Goal: Task Accomplishment & Management: Manage account settings

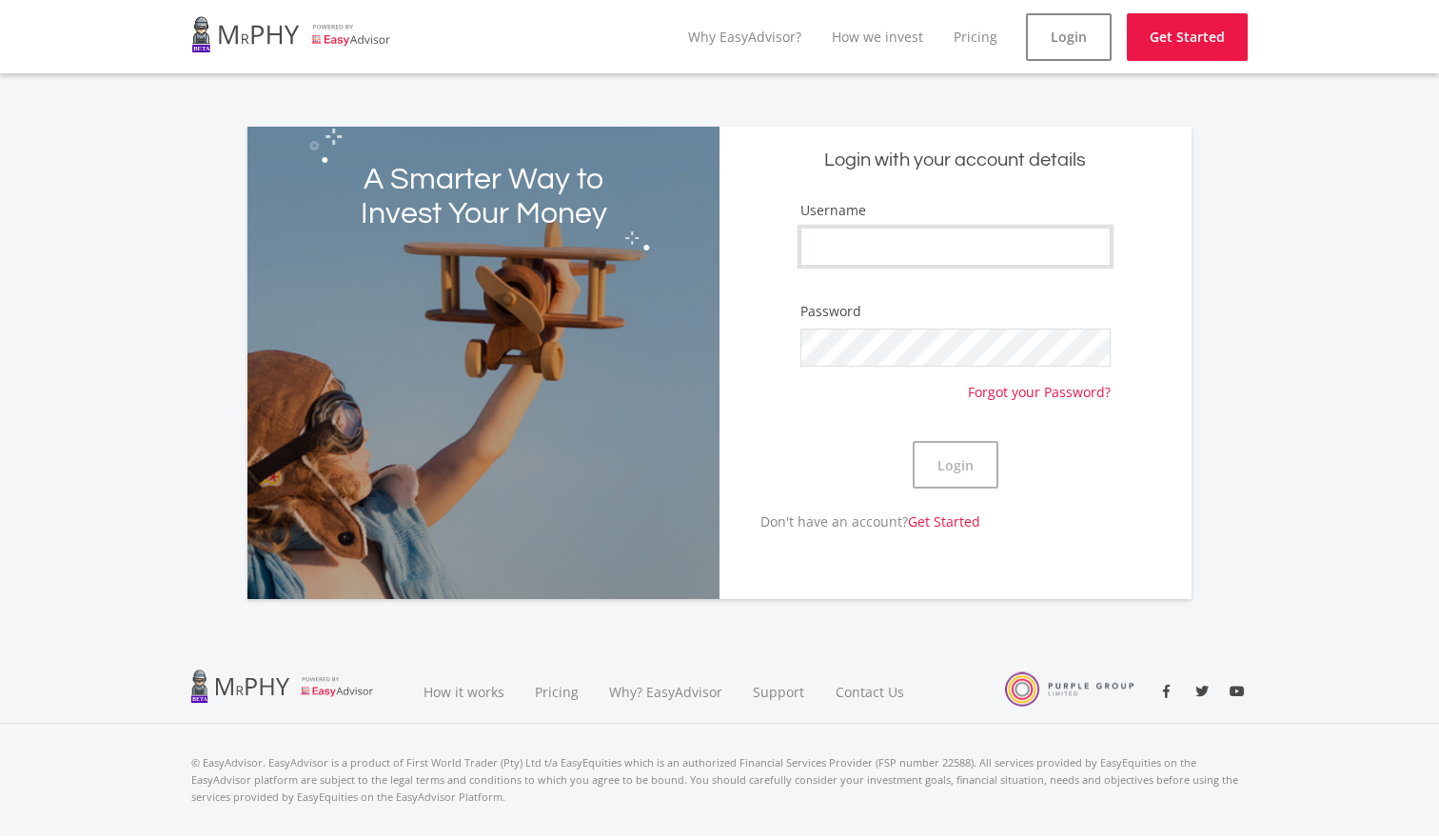
click at [914, 241] on input "Username" at bounding box center [956, 247] width 310 height 38
type input "[PERSON_NAME]"
click at [957, 483] on button "Login" at bounding box center [956, 465] width 86 height 48
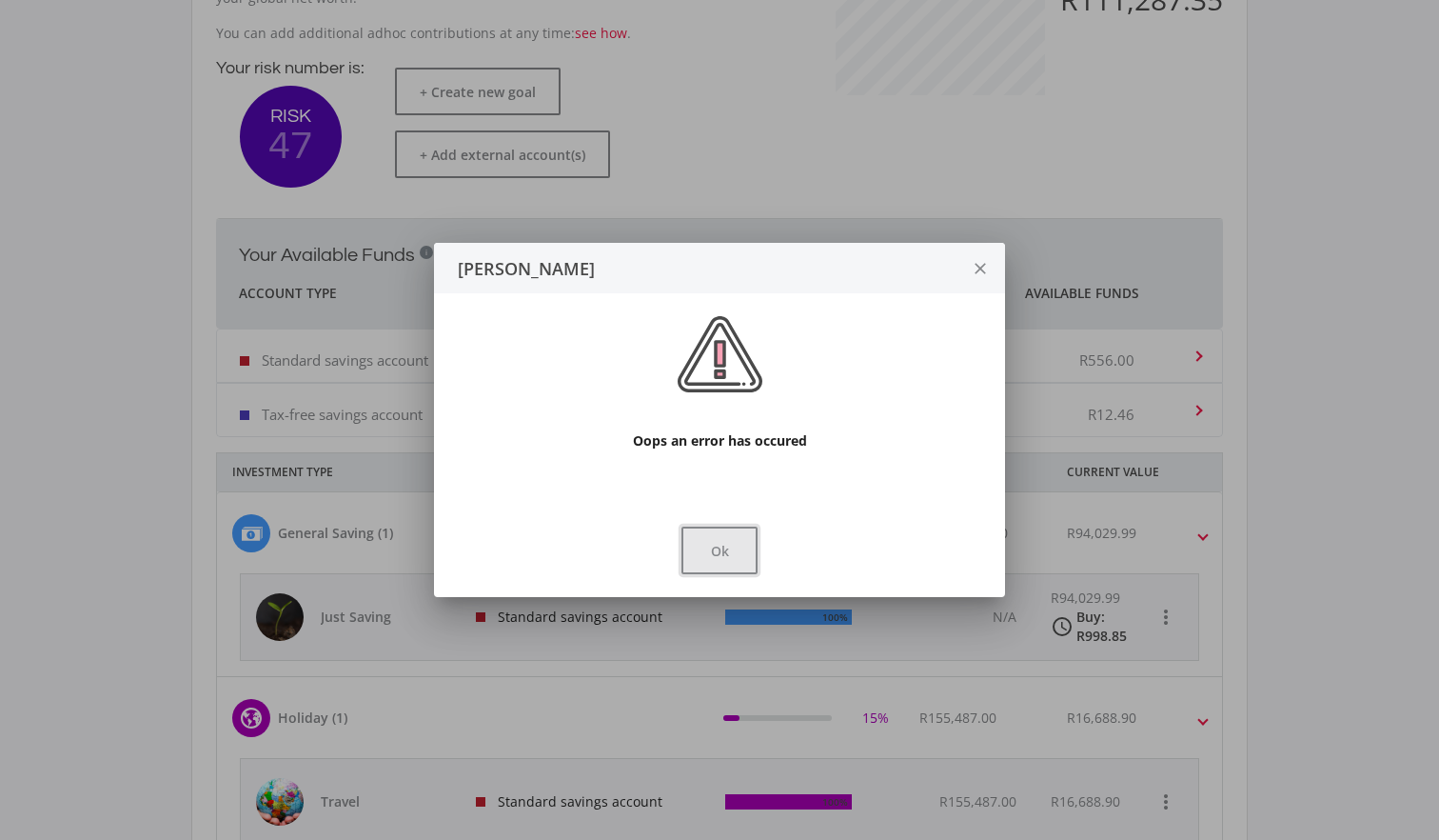
click at [724, 540] on button "Ok" at bounding box center [720, 550] width 76 height 48
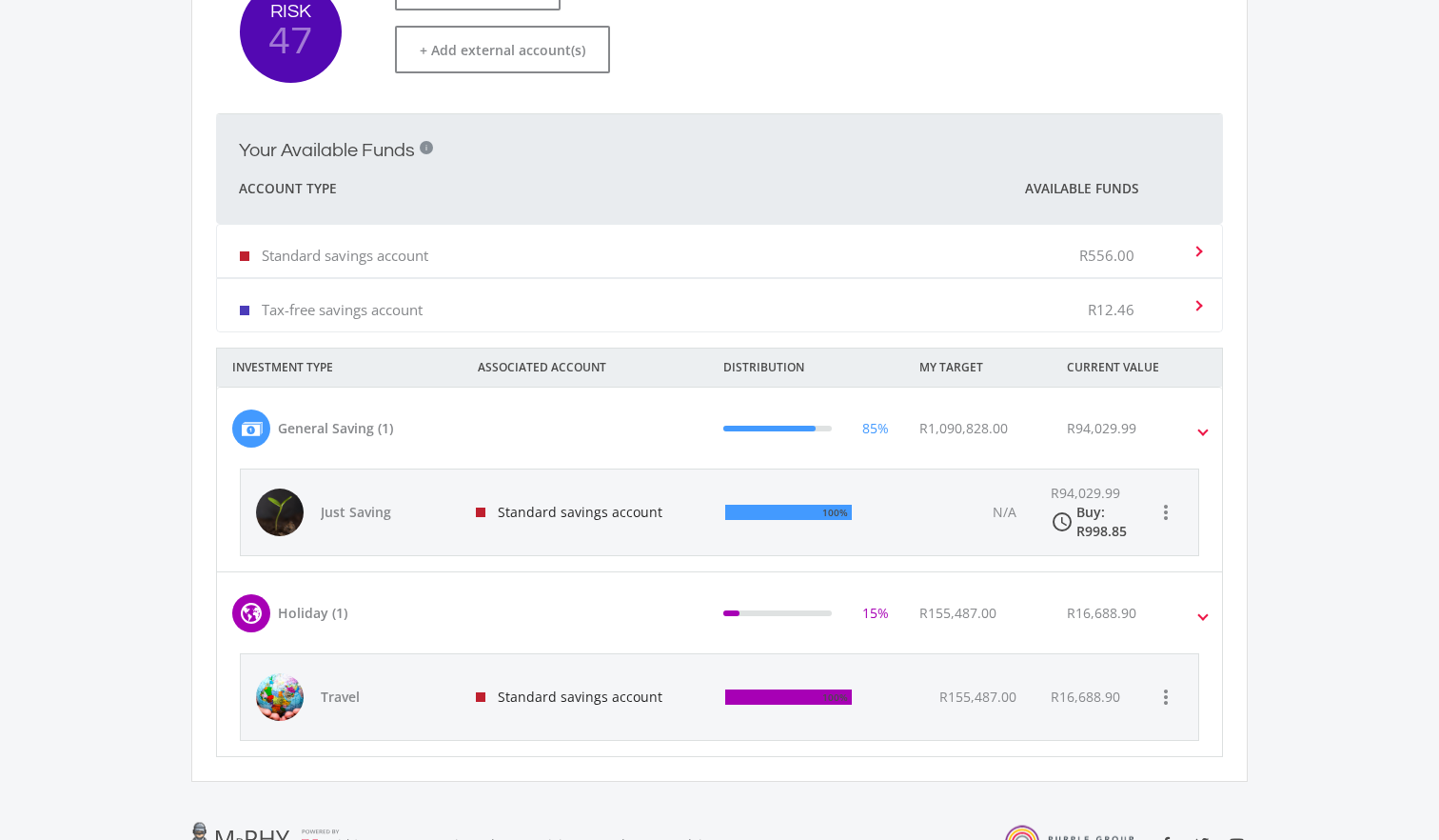
scroll to position [450, 0]
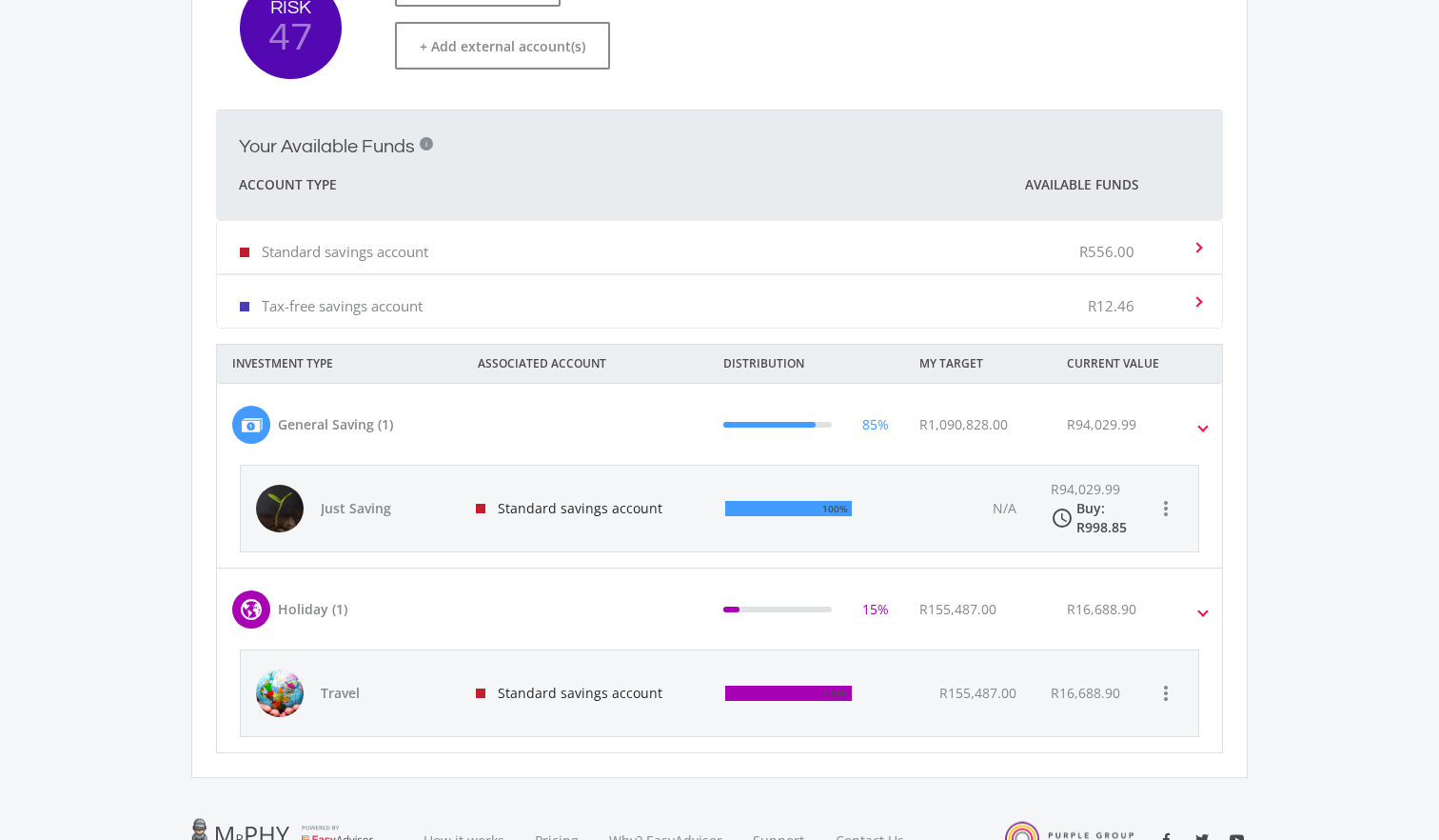
click at [535, 516] on div "Standard savings account" at bounding box center [586, 509] width 250 height 86
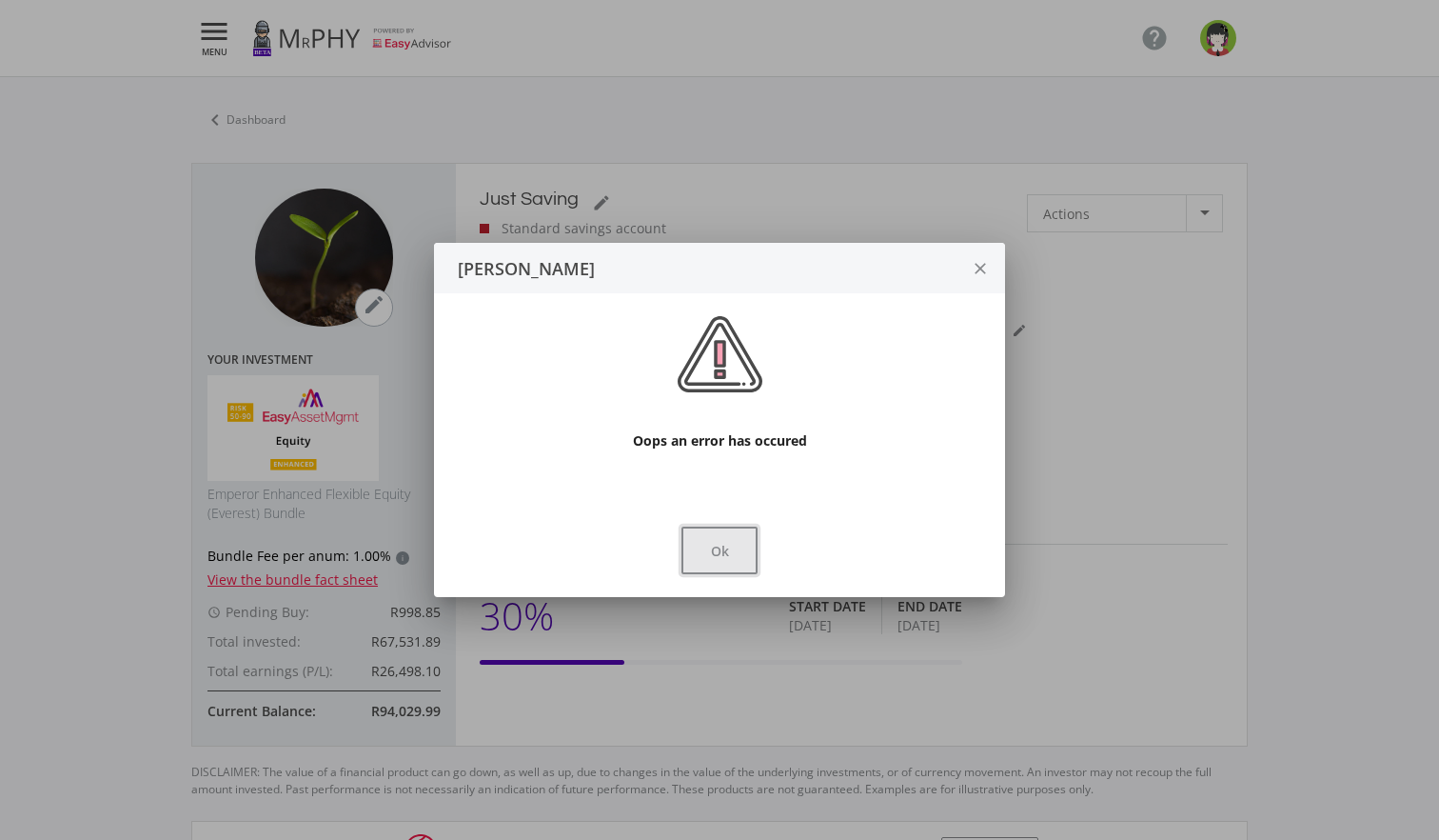
click at [724, 538] on button "Ok" at bounding box center [720, 550] width 76 height 48
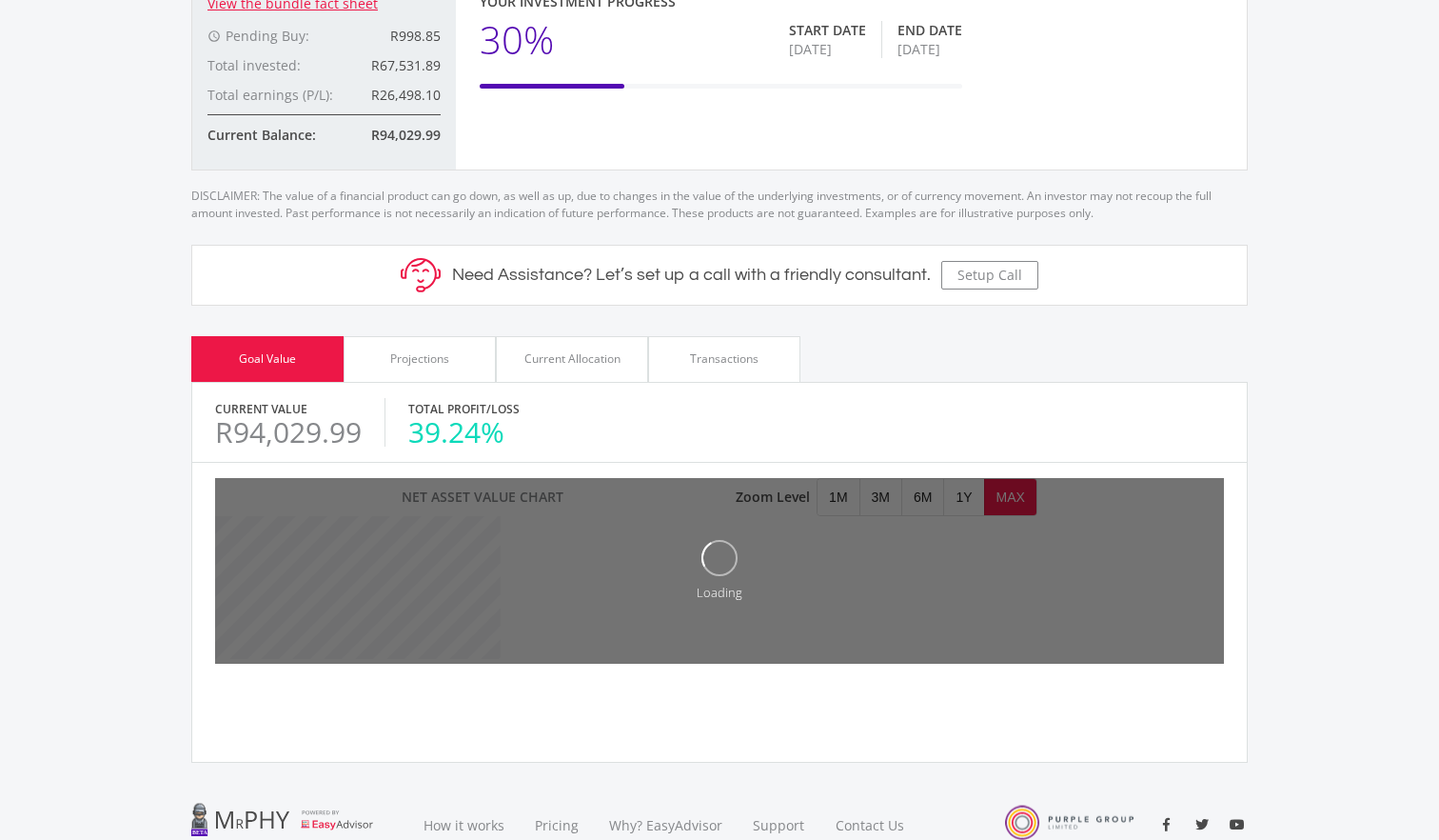
scroll to position [579, 0]
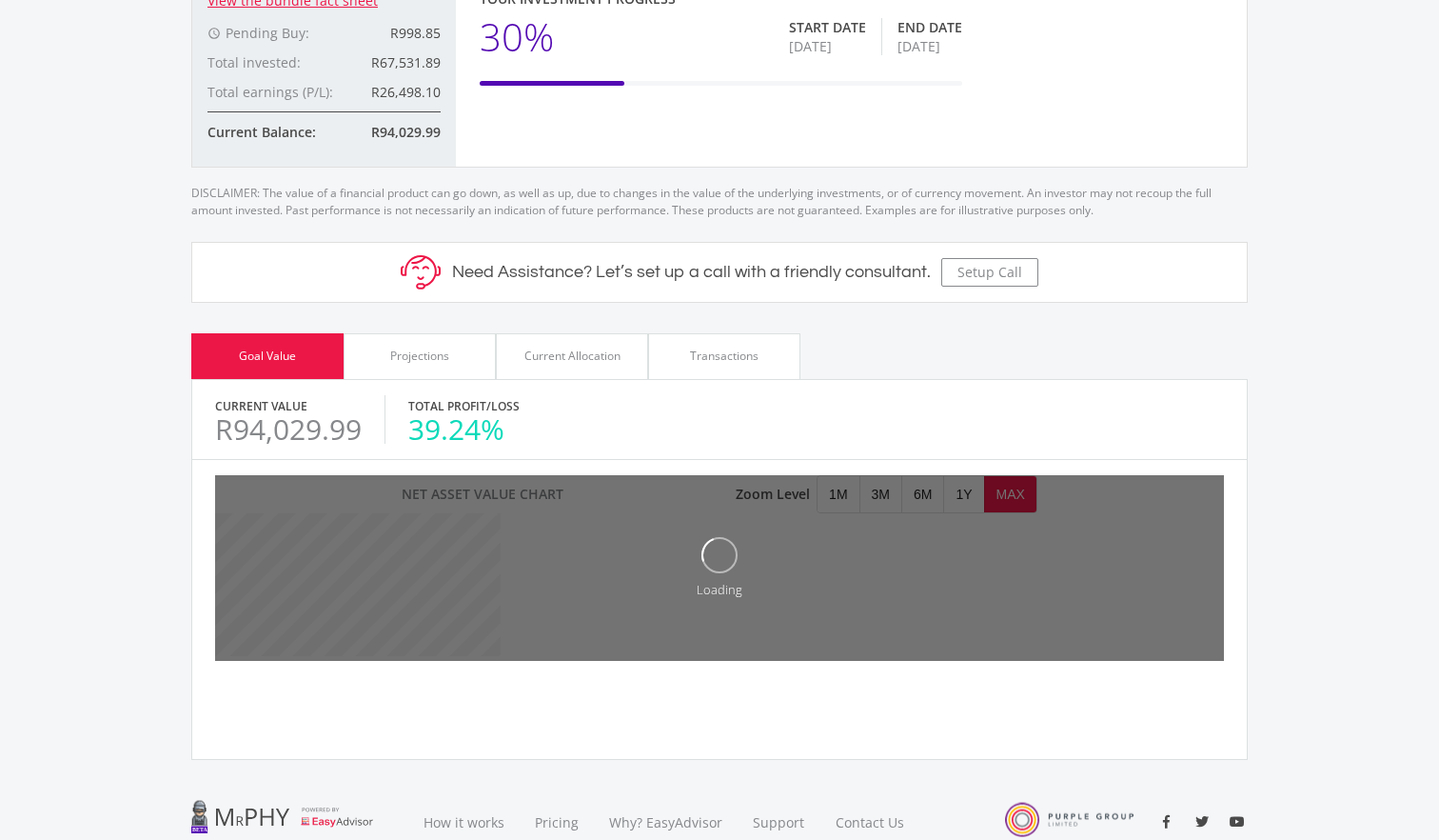
click at [731, 366] on div "Transactions" at bounding box center [725, 356] width 152 height 46
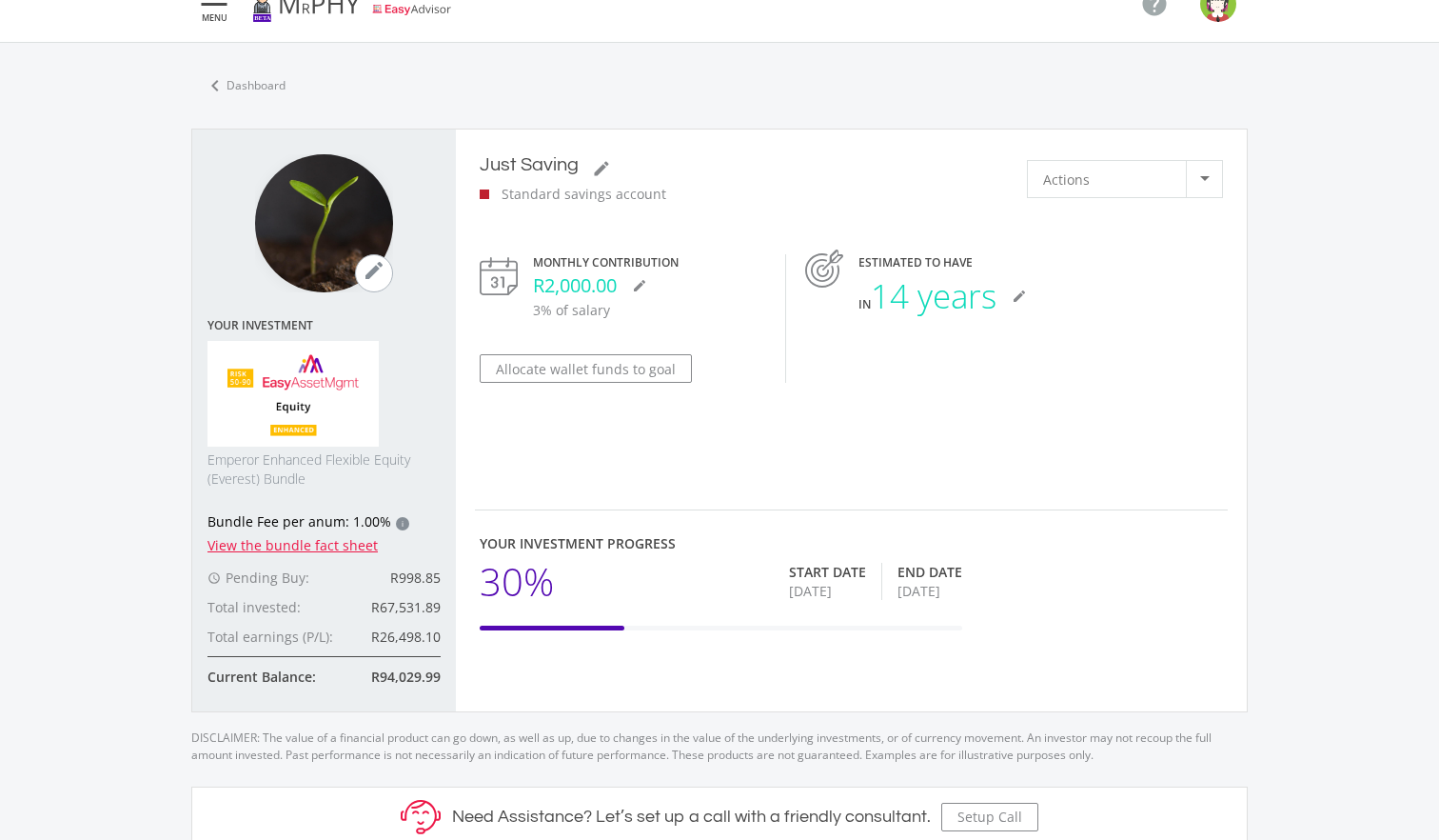
scroll to position [0, 0]
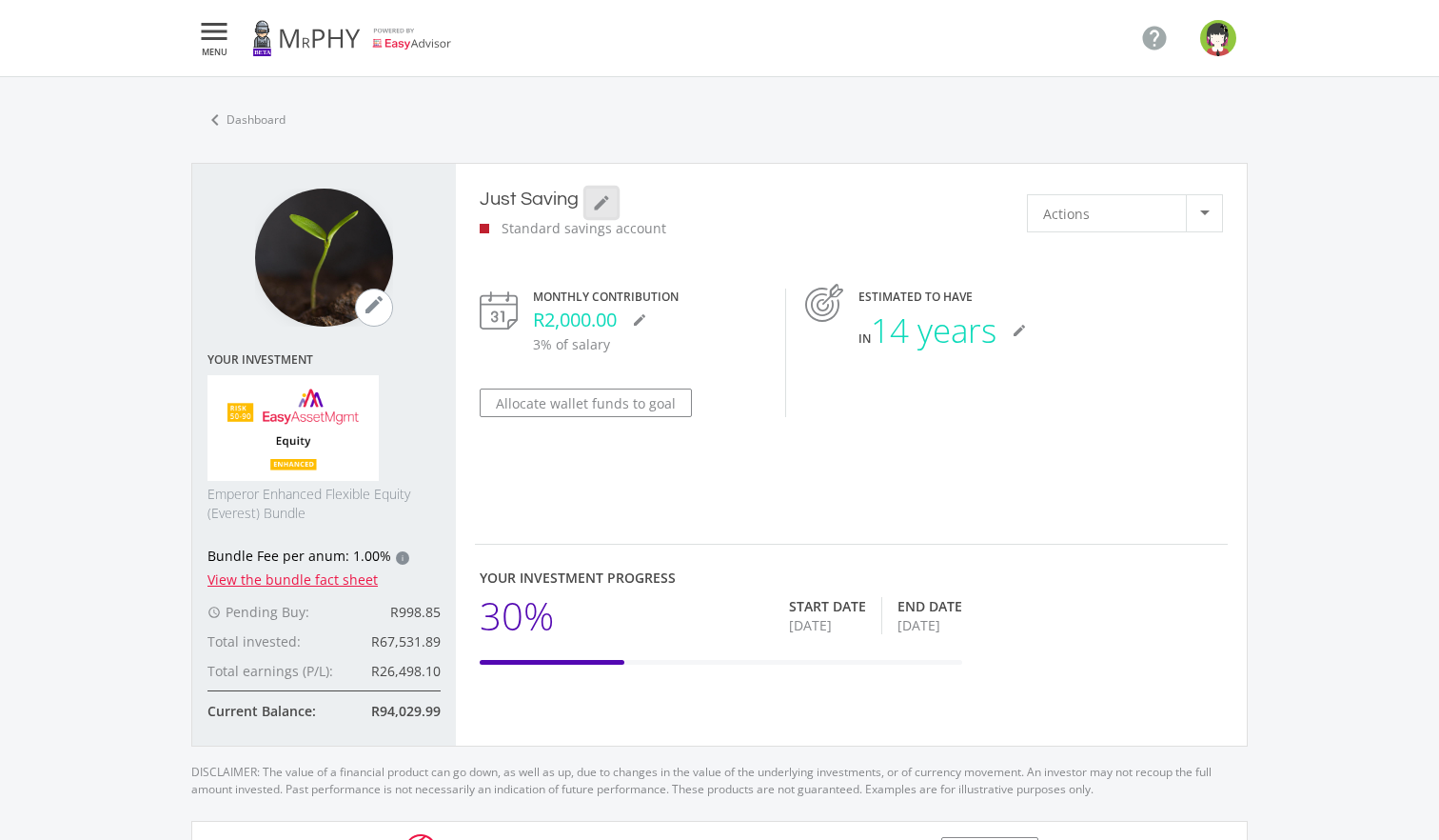
click at [597, 202] on icon "mode_edit" at bounding box center [602, 203] width 19 height 19
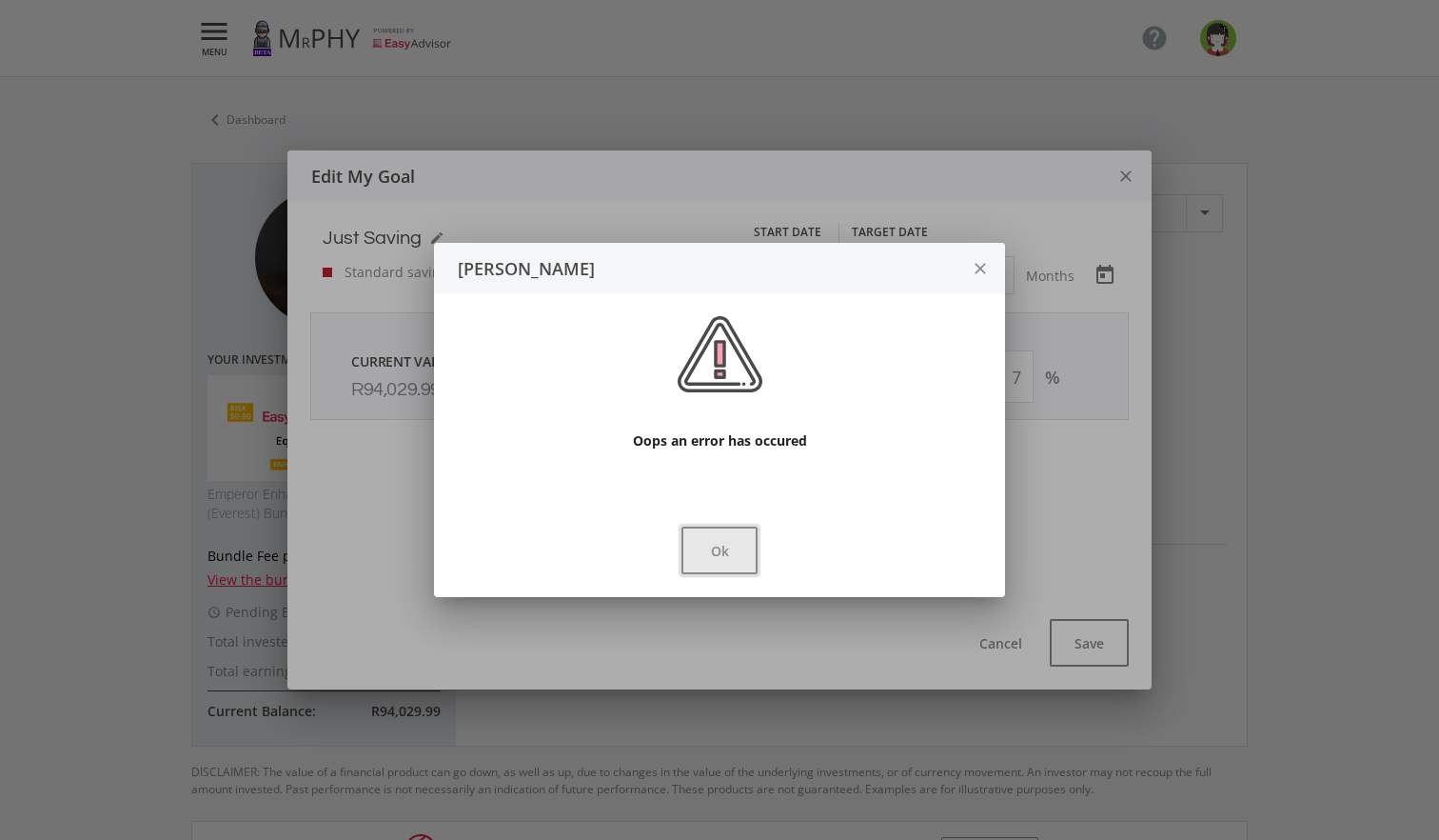
click at [732, 547] on button "Ok" at bounding box center [720, 550] width 76 height 48
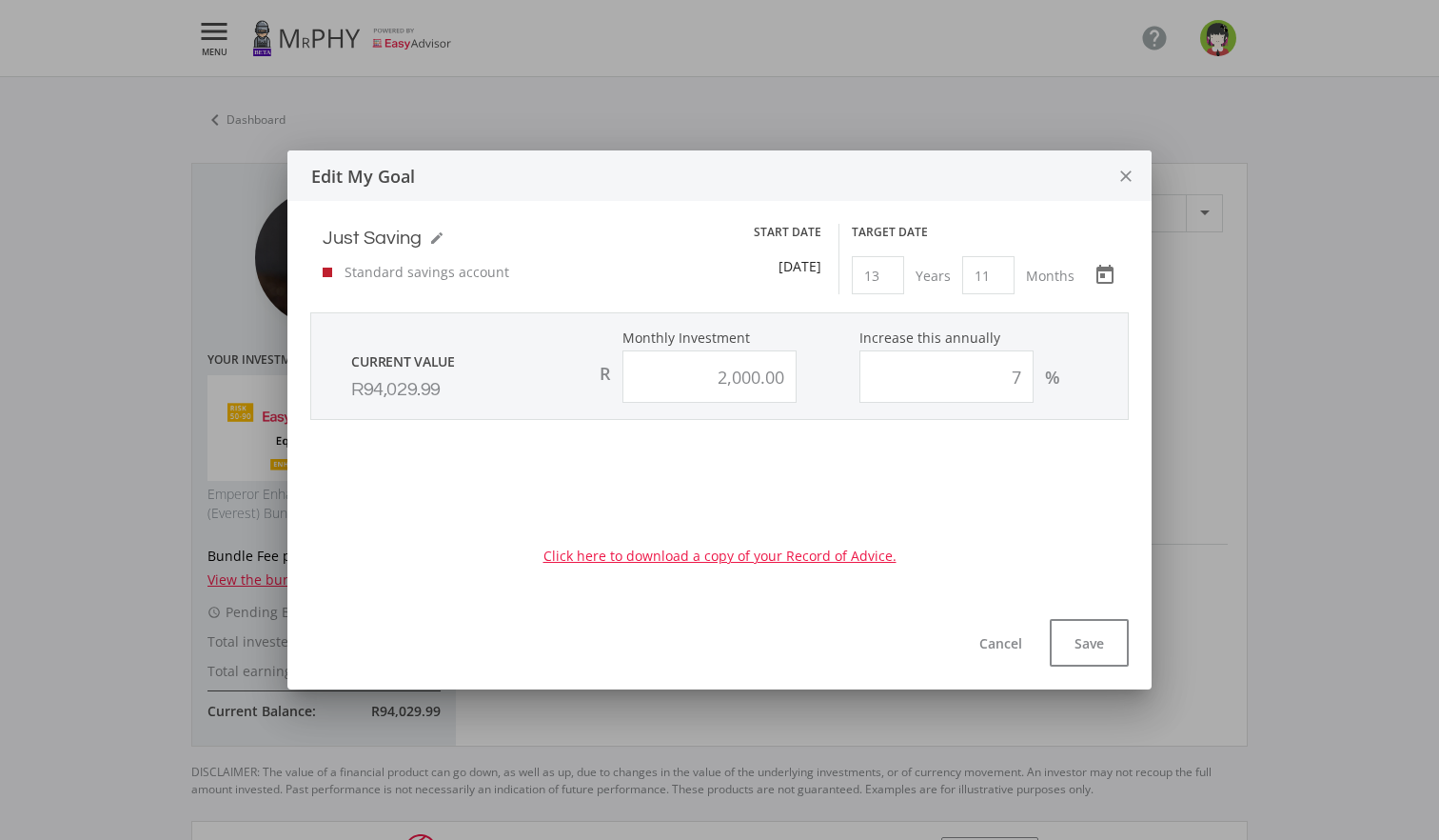
click at [1123, 166] on icon "close" at bounding box center [1126, 176] width 19 height 50
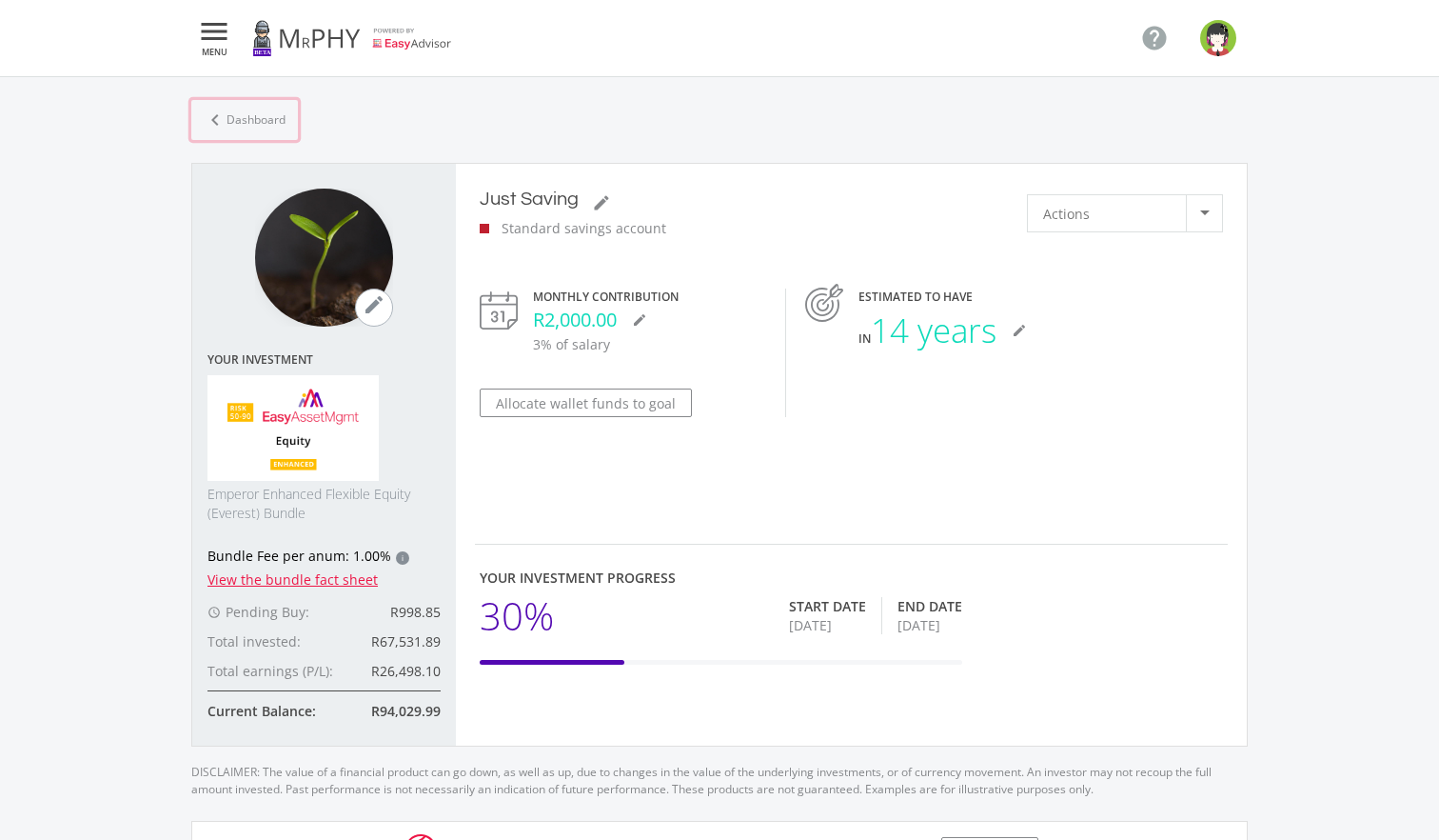
click at [261, 122] on link "chevron_left Dashboard" at bounding box center [245, 120] width 107 height 40
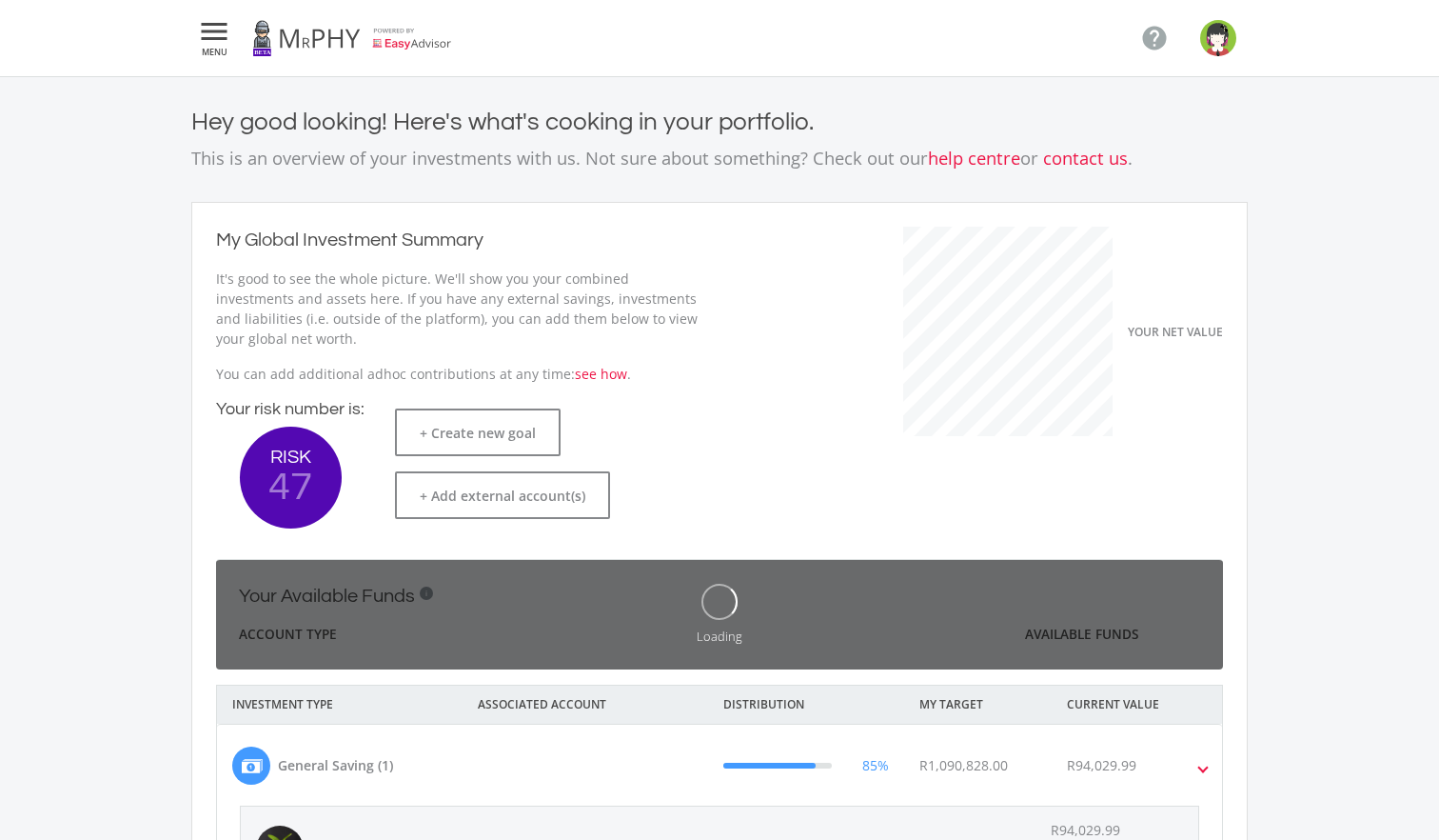
scroll to position [302, 523]
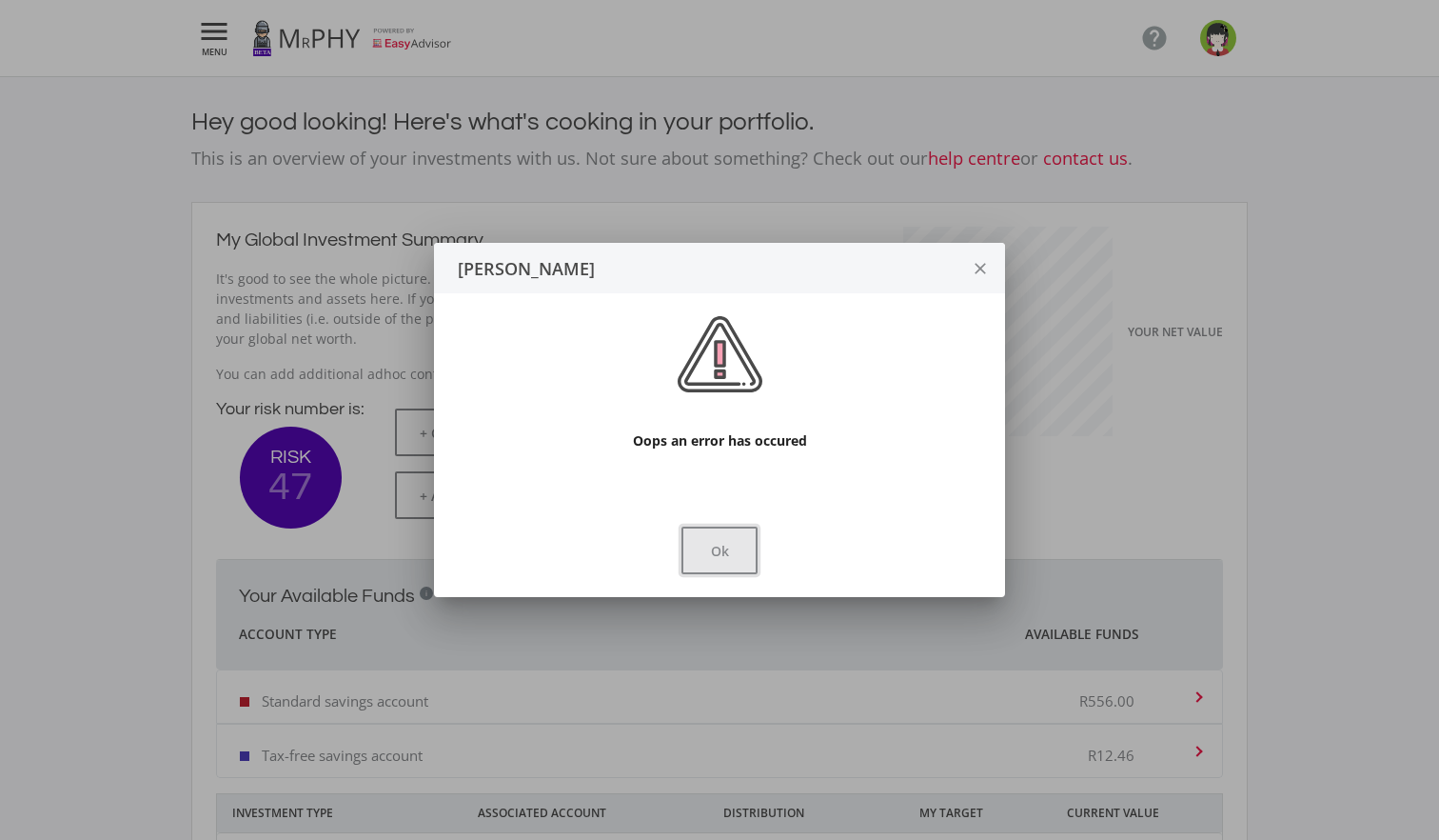
click at [737, 561] on button "Ok" at bounding box center [720, 550] width 76 height 48
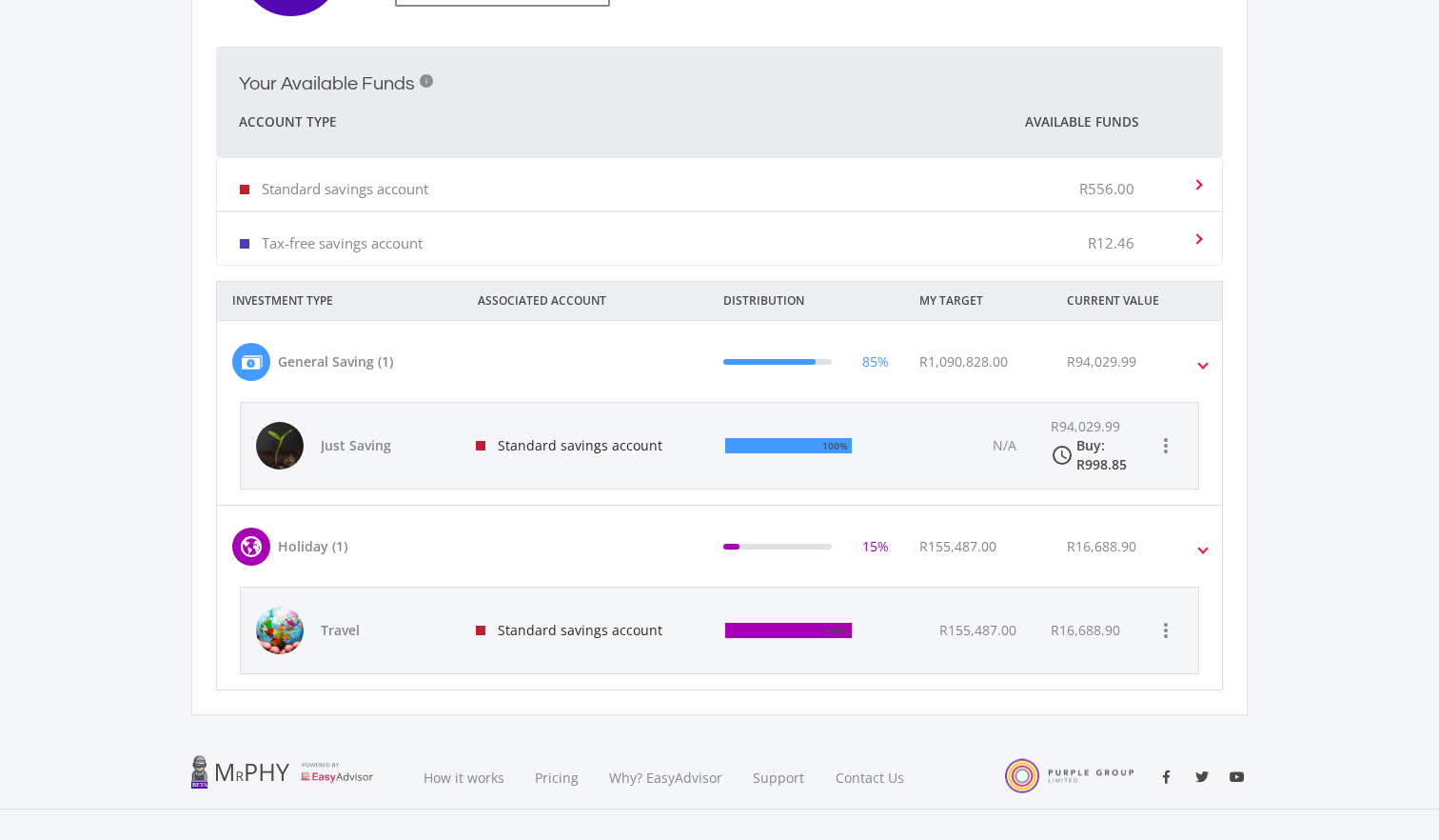
scroll to position [515, 0]
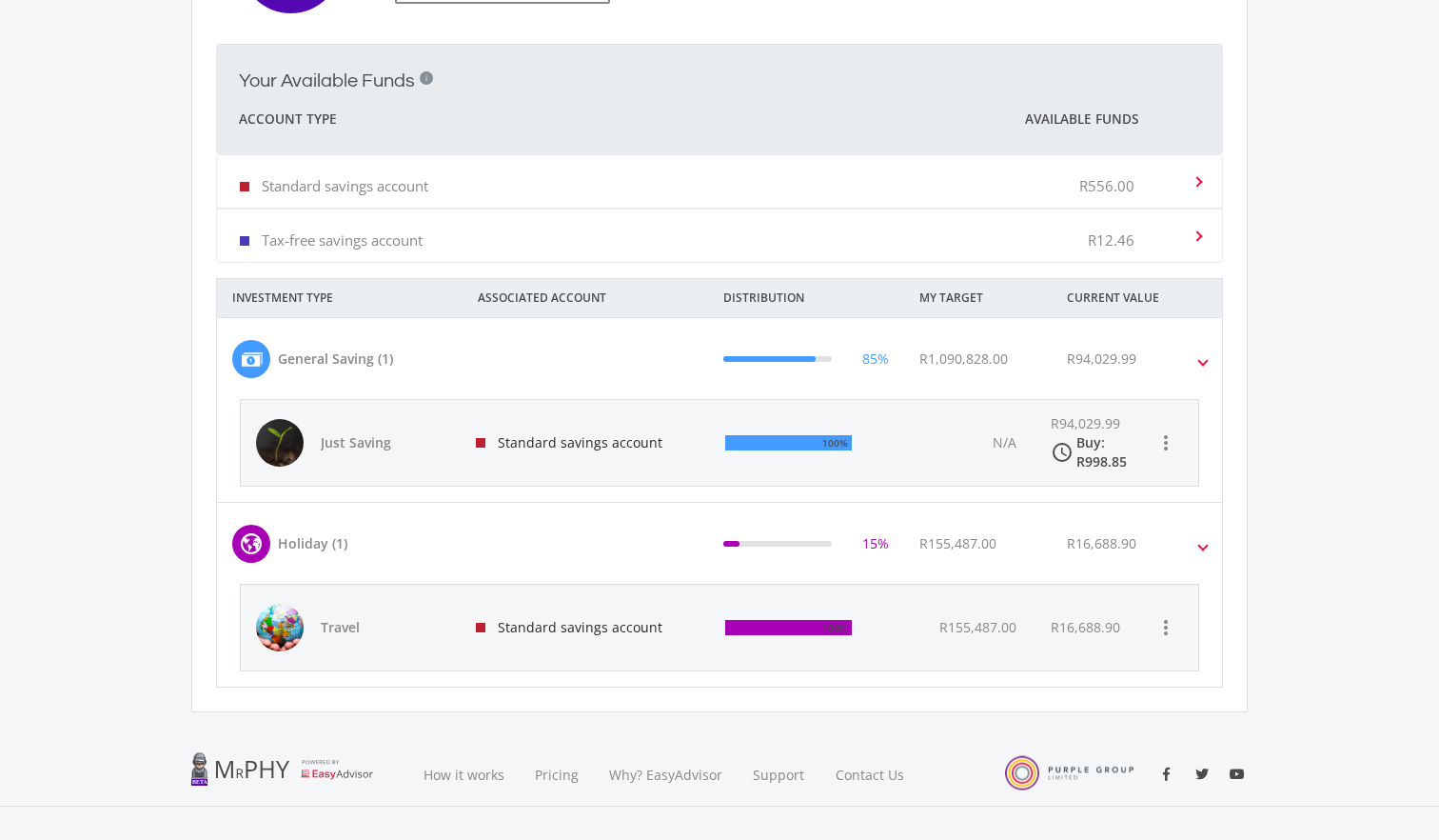
click at [640, 606] on div "Standard savings account" at bounding box center [586, 628] width 250 height 86
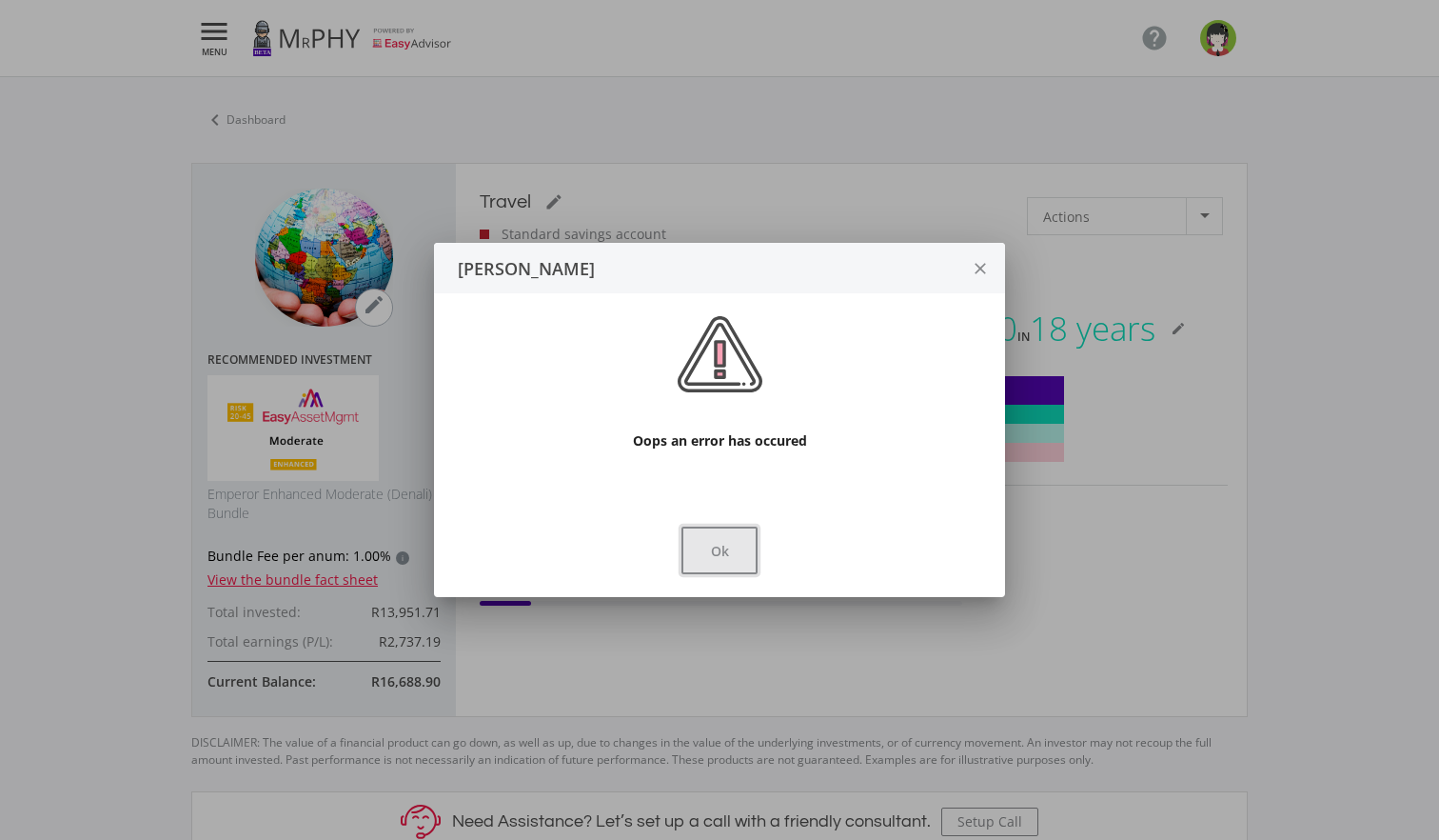
click at [704, 556] on button "Ok" at bounding box center [720, 550] width 76 height 48
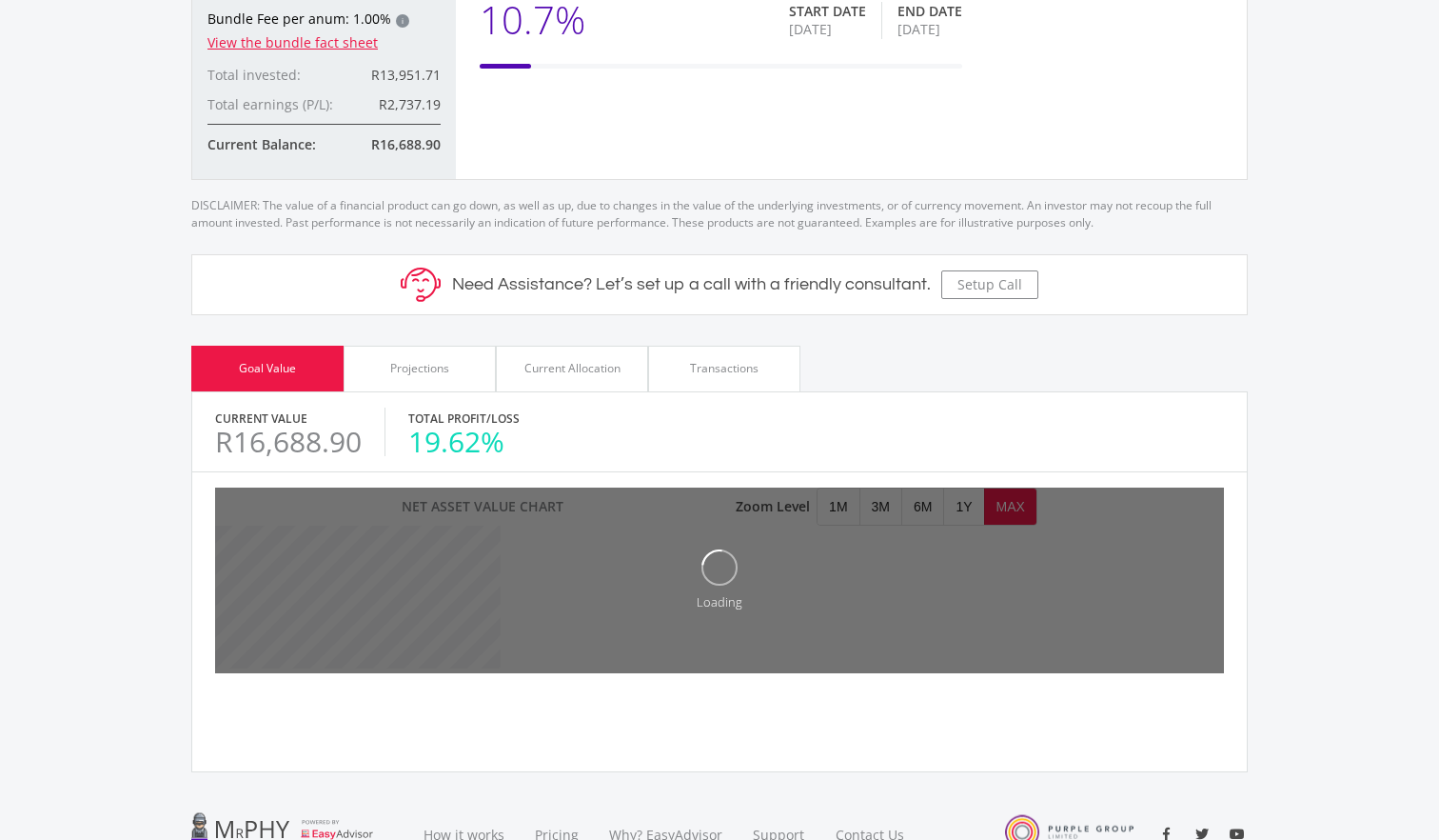
scroll to position [540, 0]
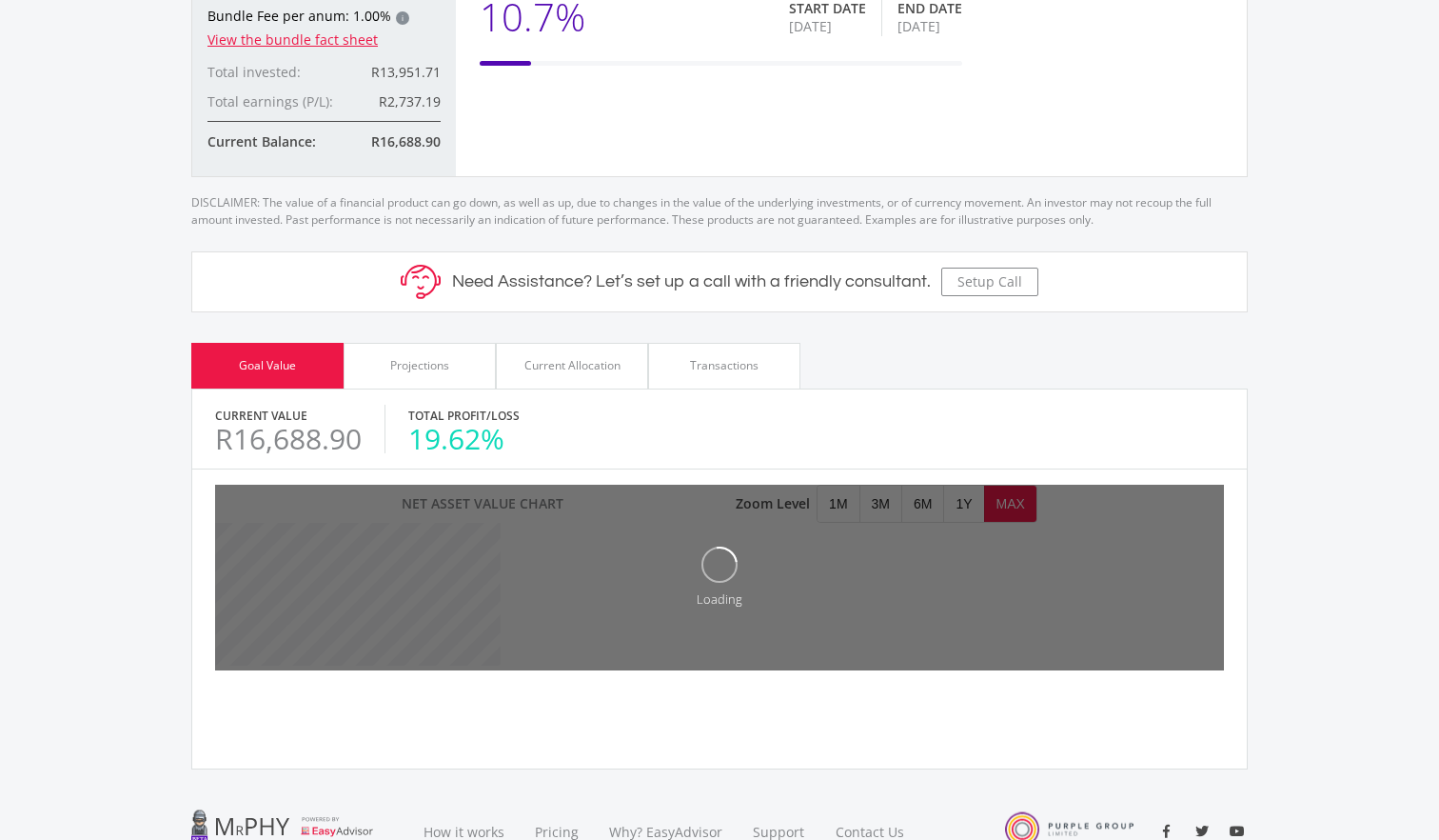
click at [691, 370] on div "Transactions" at bounding box center [725, 366] width 69 height 17
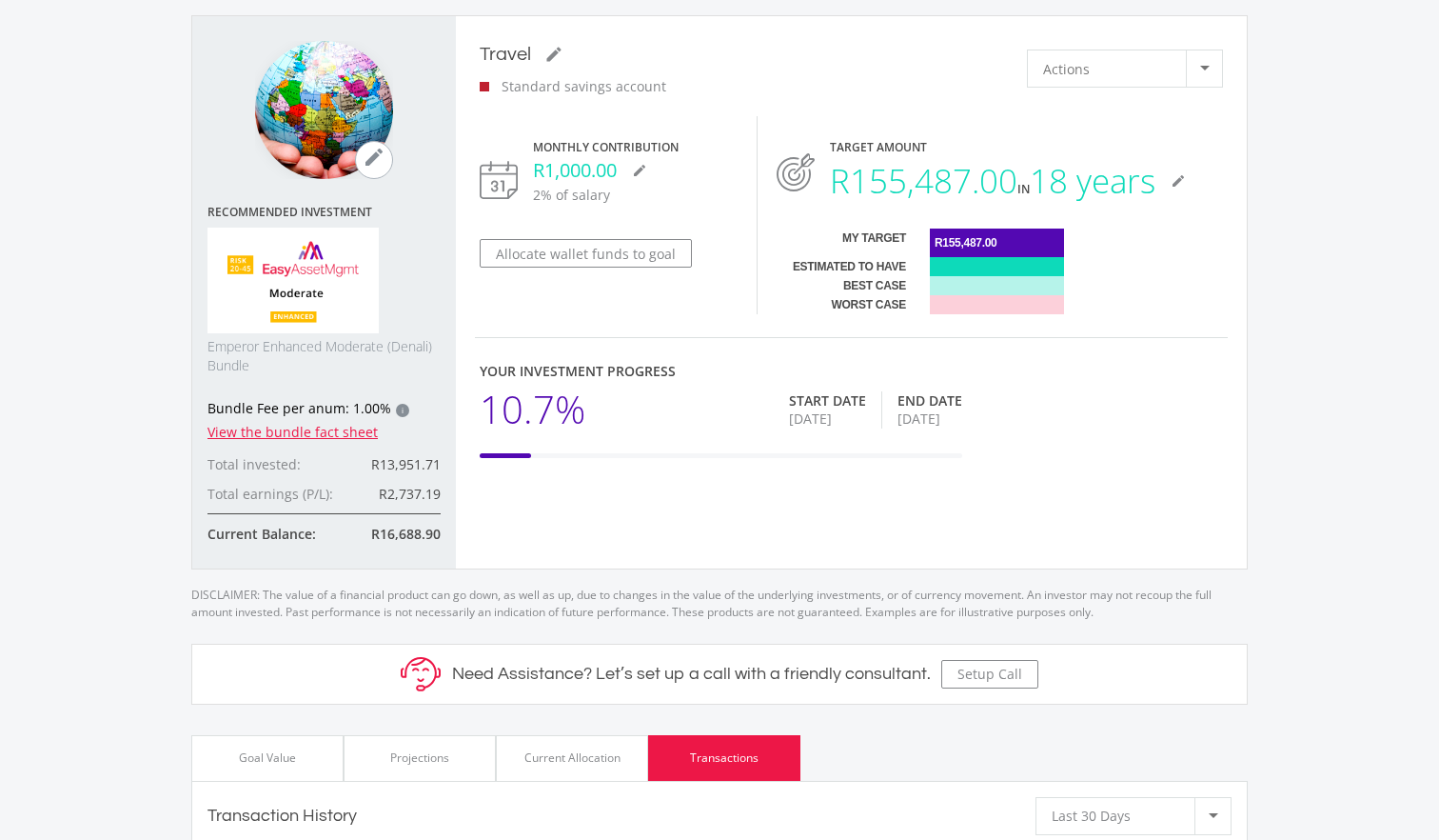
scroll to position [0, 0]
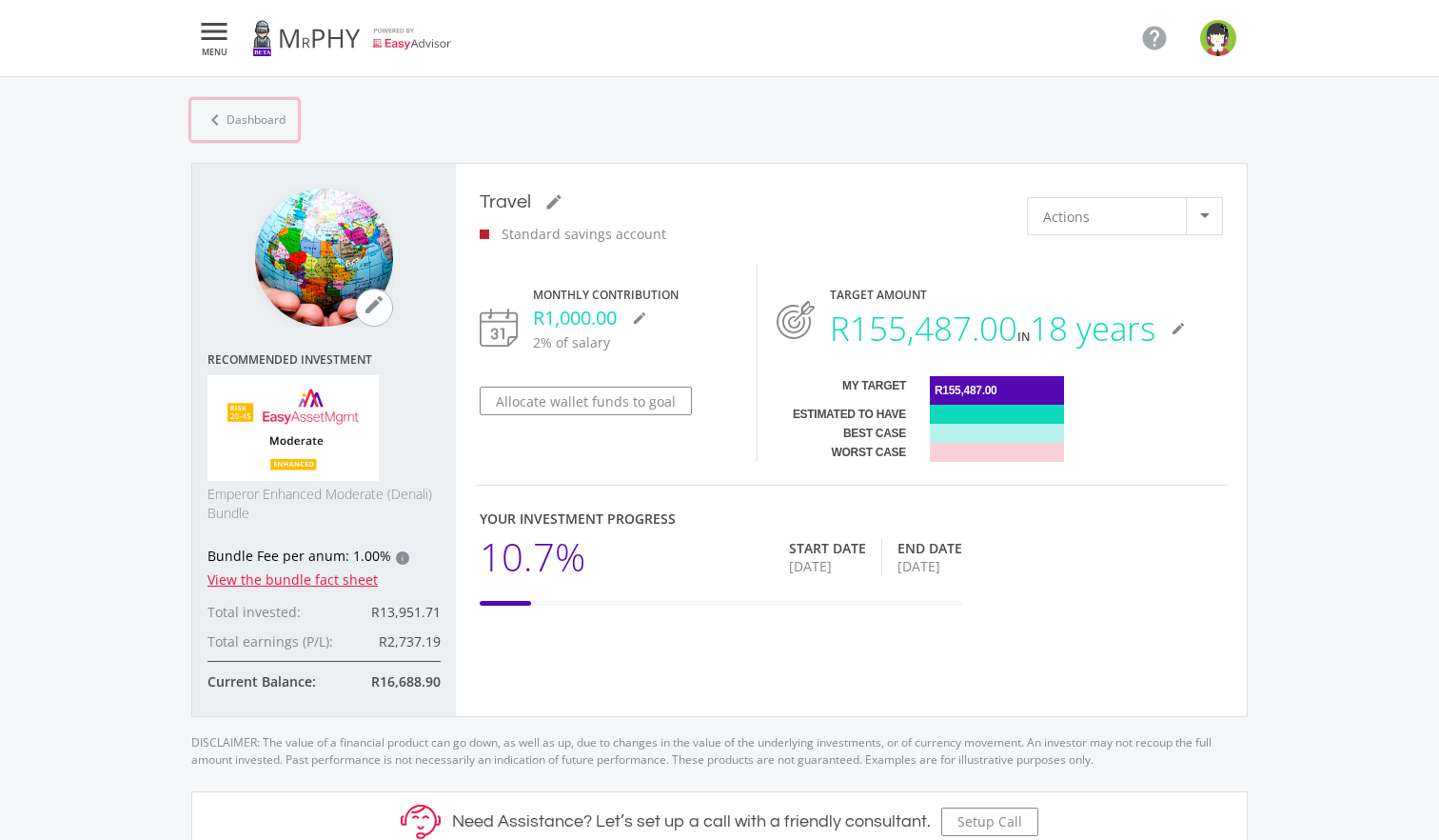
click at [222, 119] on icon "chevron_left" at bounding box center [215, 120] width 23 height 23
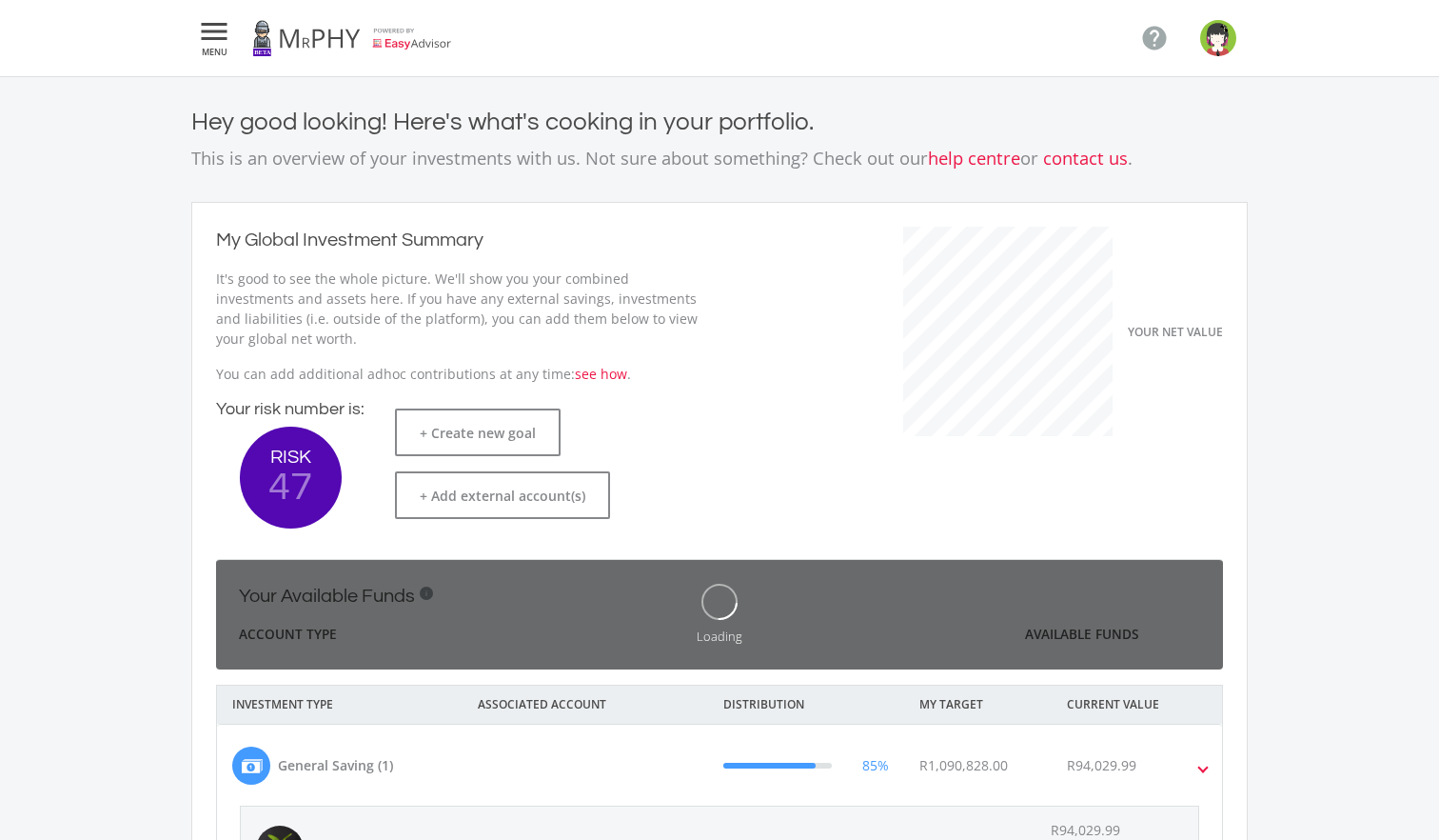
scroll to position [302, 523]
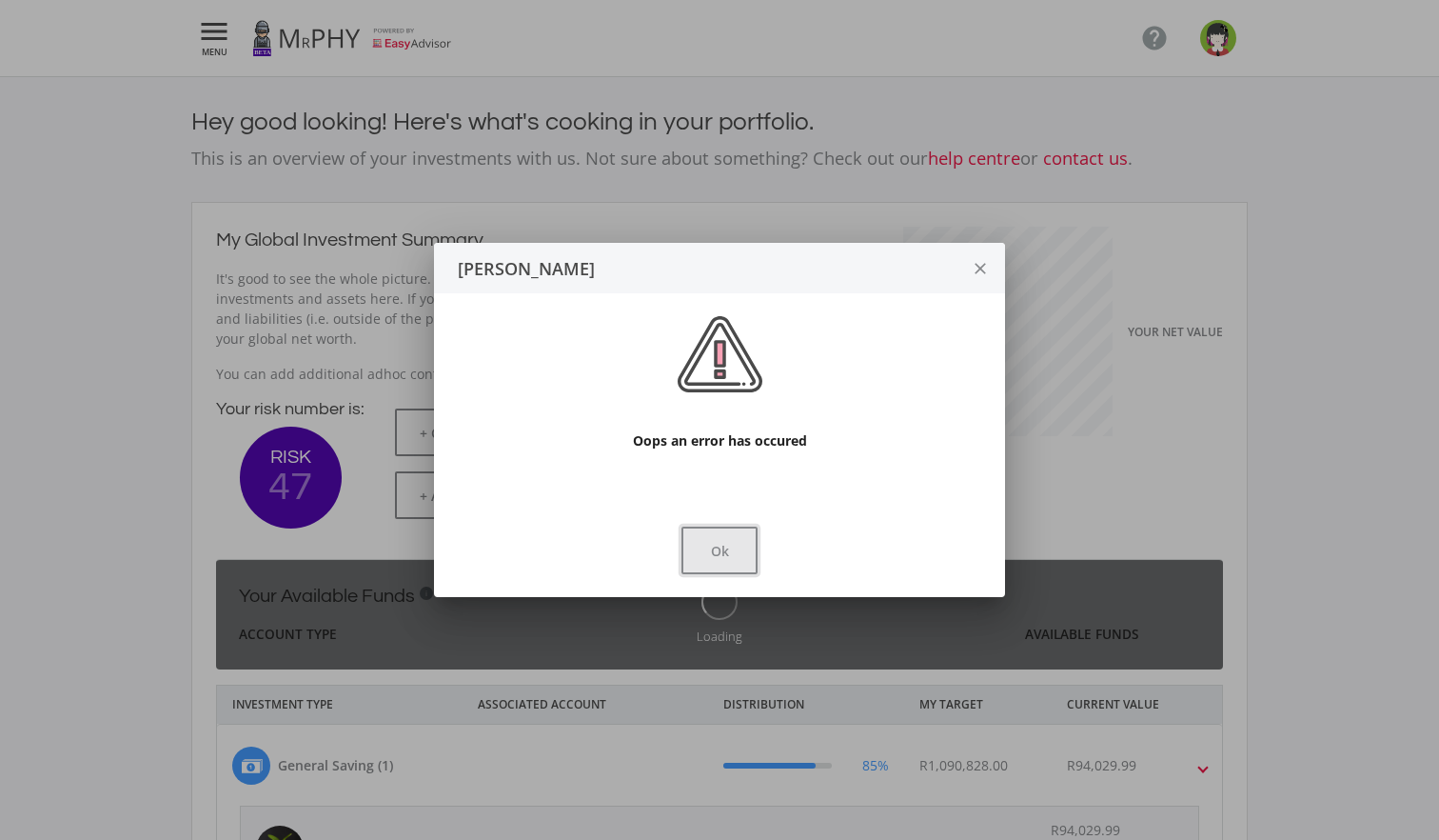
click at [722, 565] on button "Ok" at bounding box center [720, 550] width 76 height 48
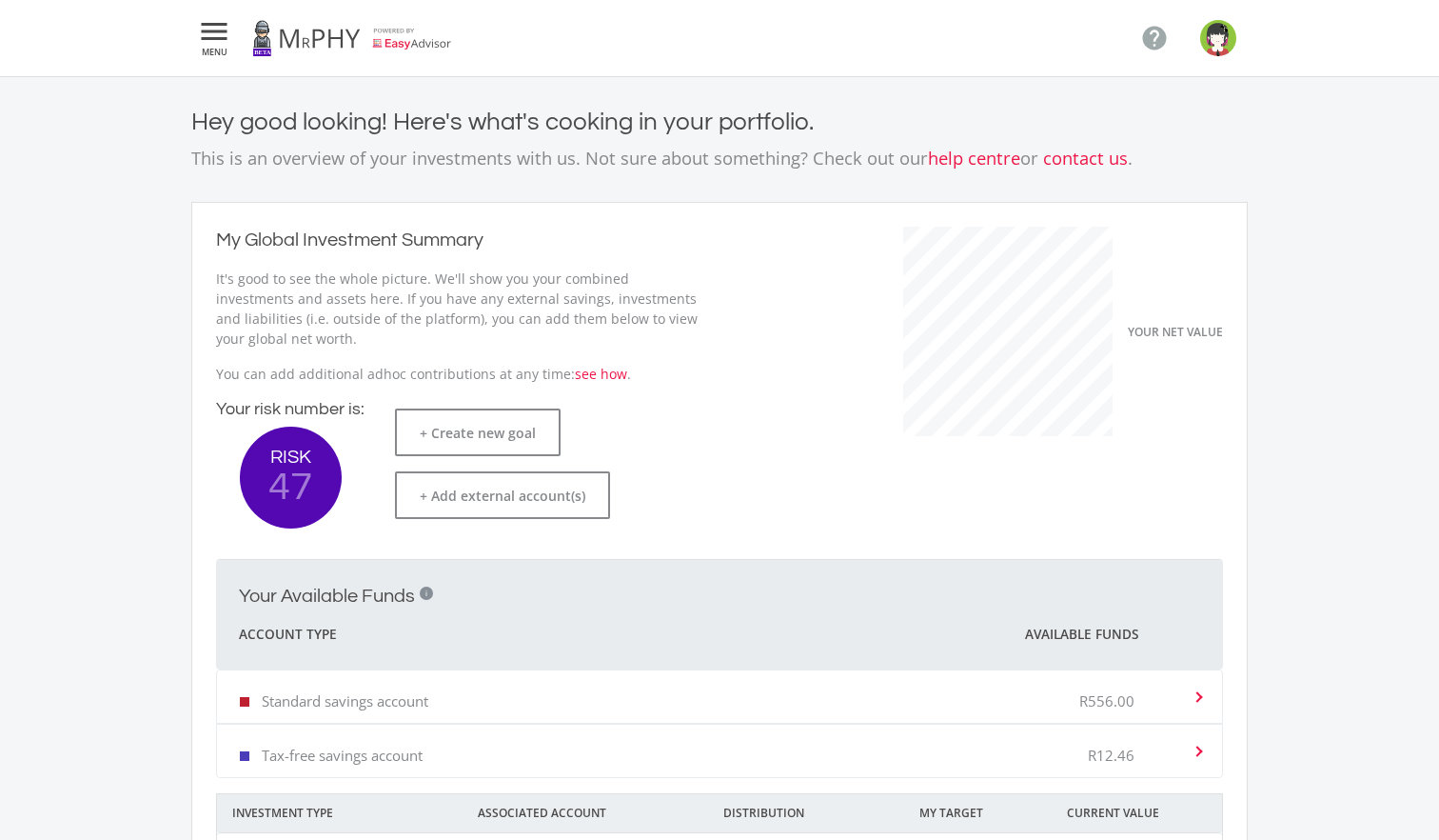
click at [415, 57] on link at bounding box center [352, 38] width 200 height 53
click at [414, 27] on link at bounding box center [352, 38] width 200 height 53
click at [1219, 49] on img "button" at bounding box center [1218, 38] width 36 height 36
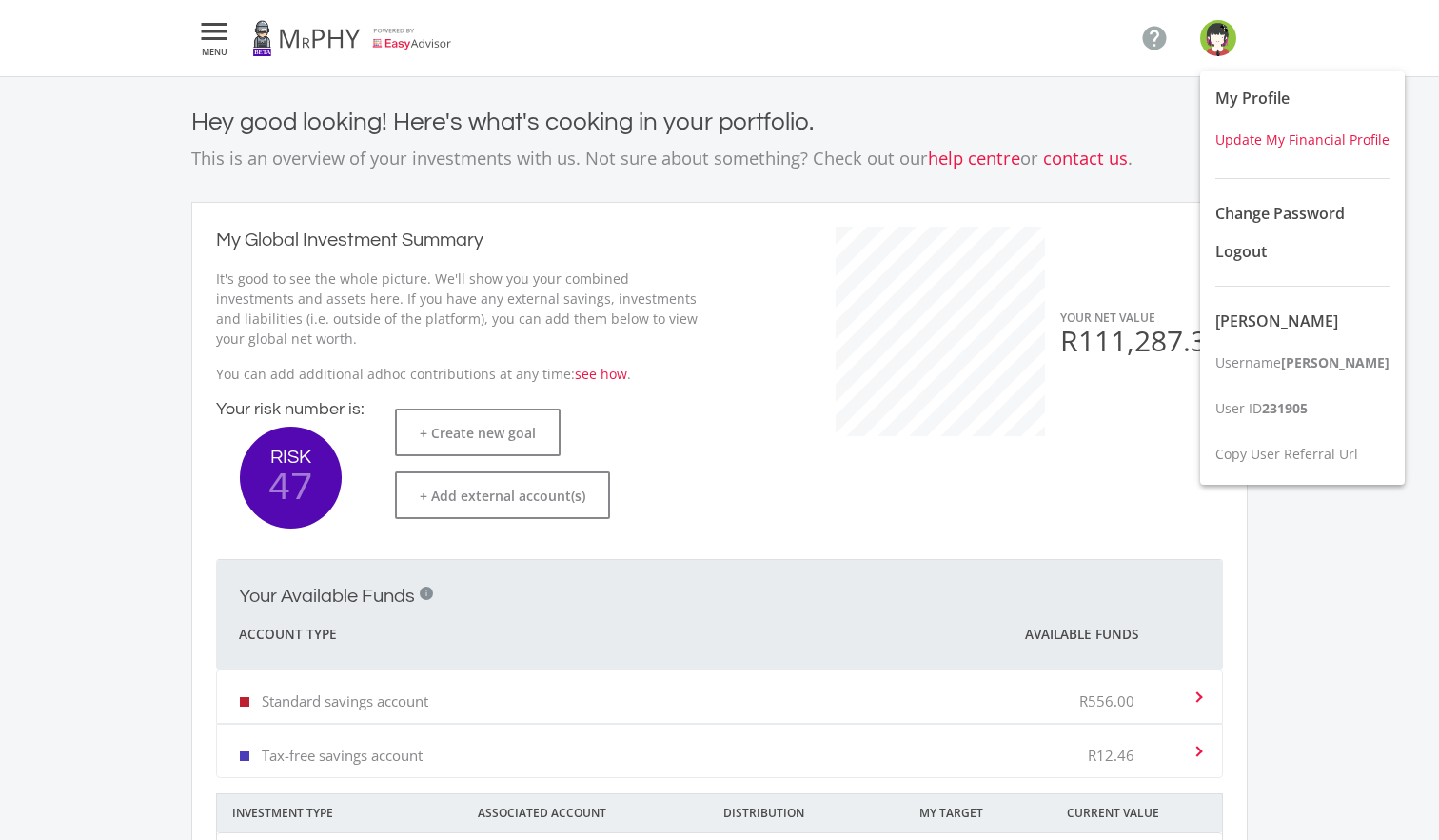
click at [1310, 132] on span "Update My Financial Profile" at bounding box center [1302, 139] width 174 height 18
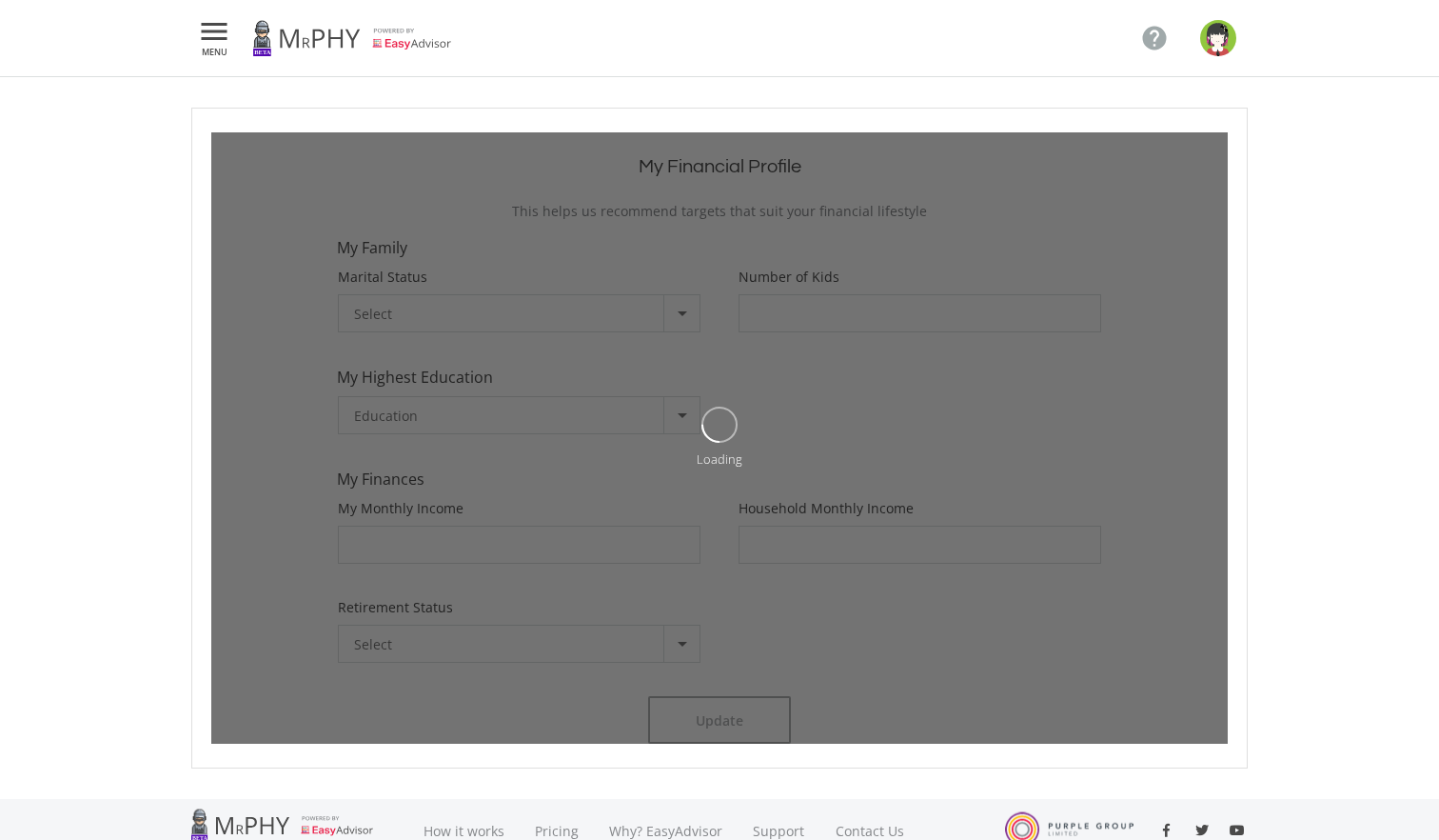
type input "0"
type input "60000"
type input "60,000.00"
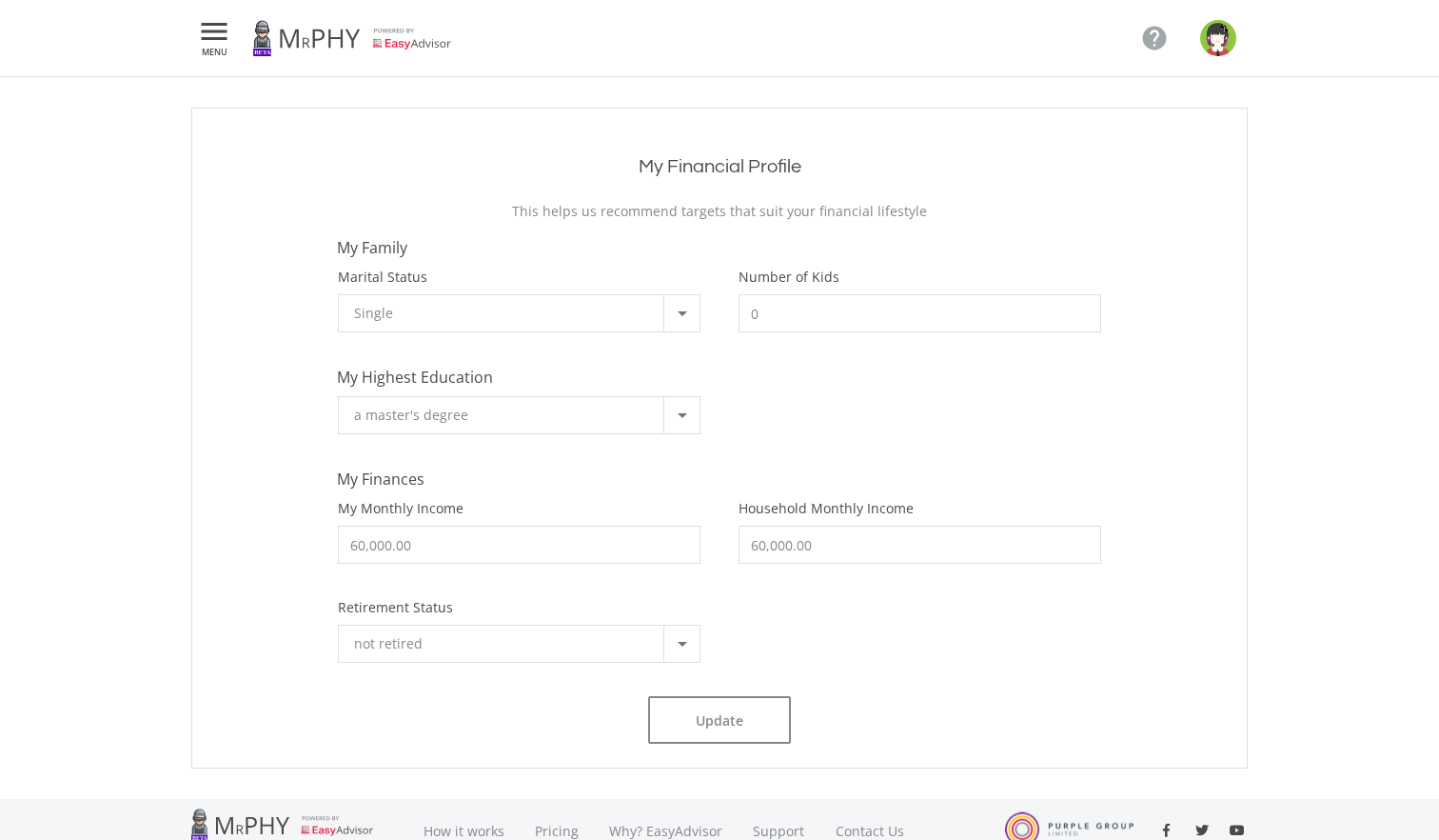
click at [688, 306] on div at bounding box center [682, 313] width 36 height 36
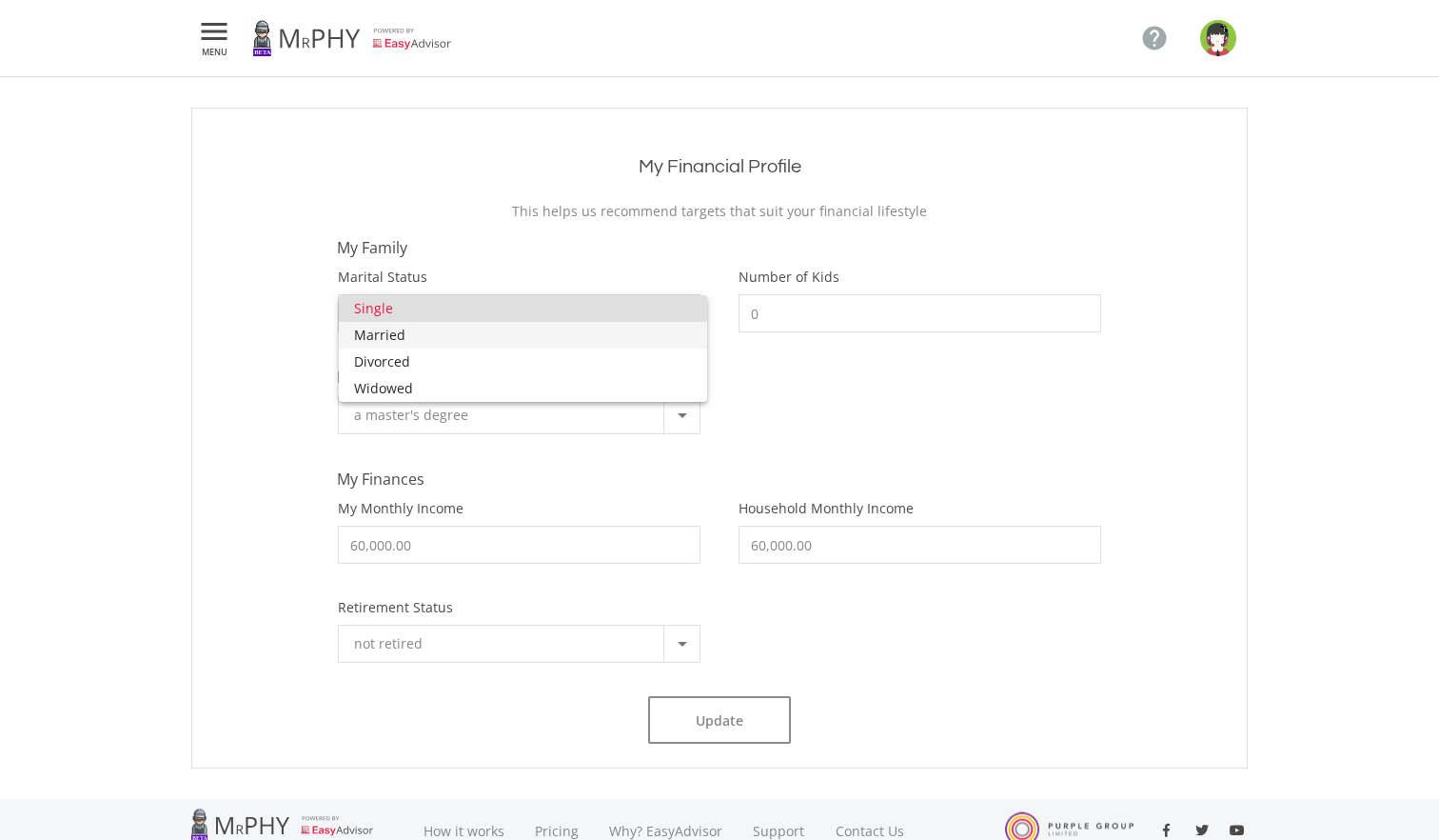
click at [626, 340] on span "Married" at bounding box center [523, 335] width 338 height 27
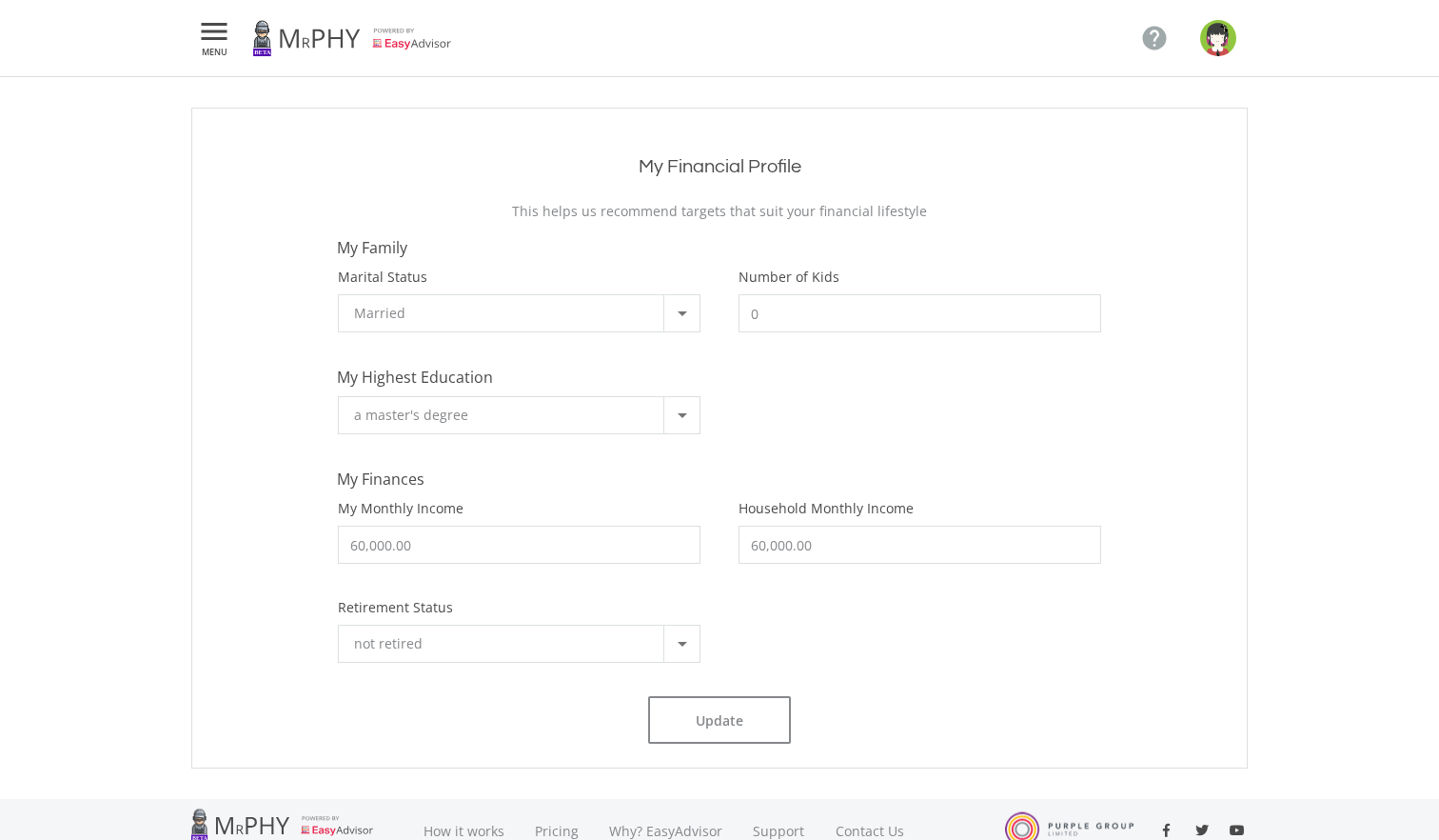
click at [715, 470] on div "My Financial Profile This helps us recommend targets that suit your financial l…" at bounding box center [719, 438] width 1016 height 611
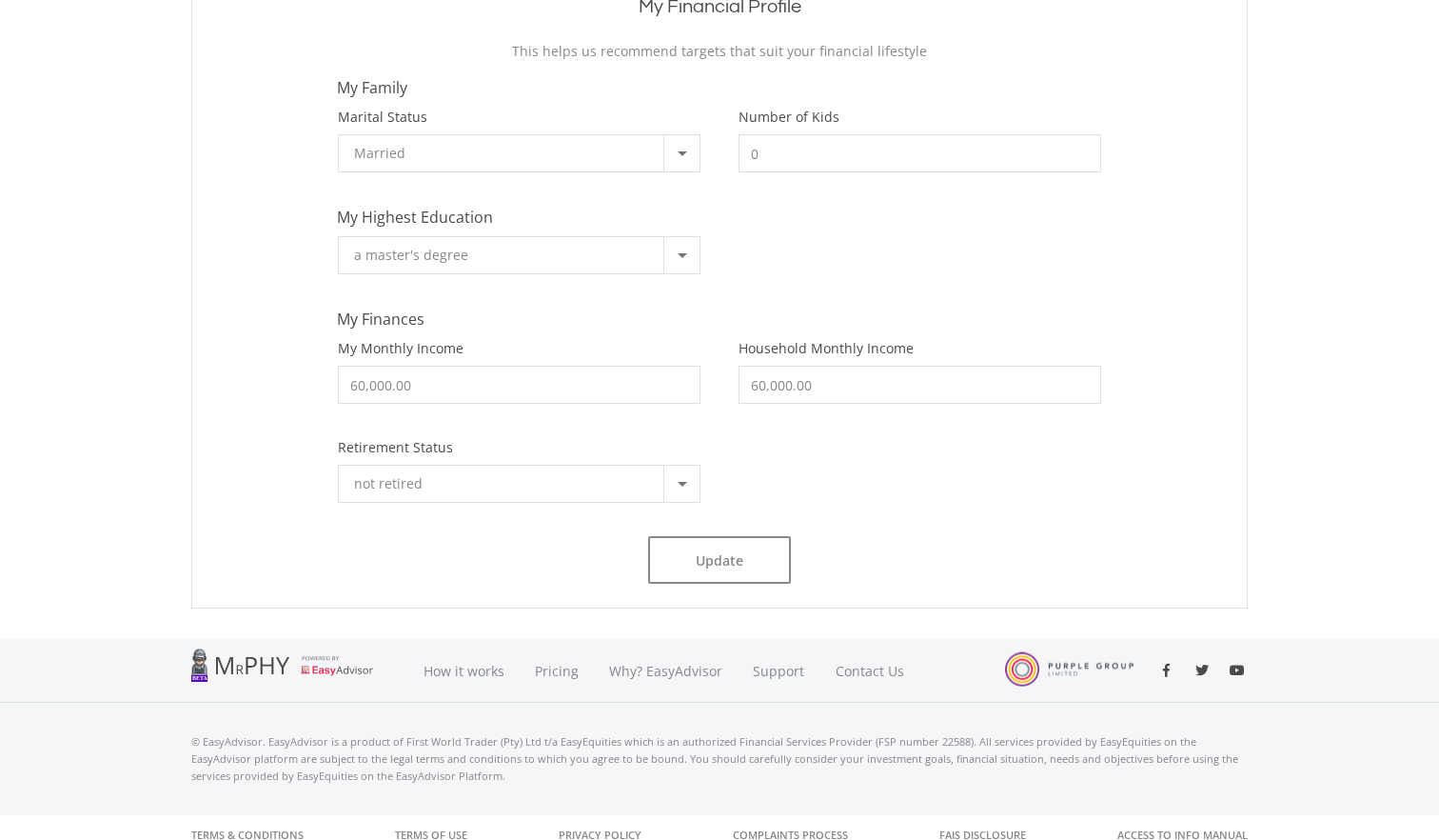
scroll to position [162, 0]
click at [715, 552] on button "Update" at bounding box center [720, 558] width 143 height 48
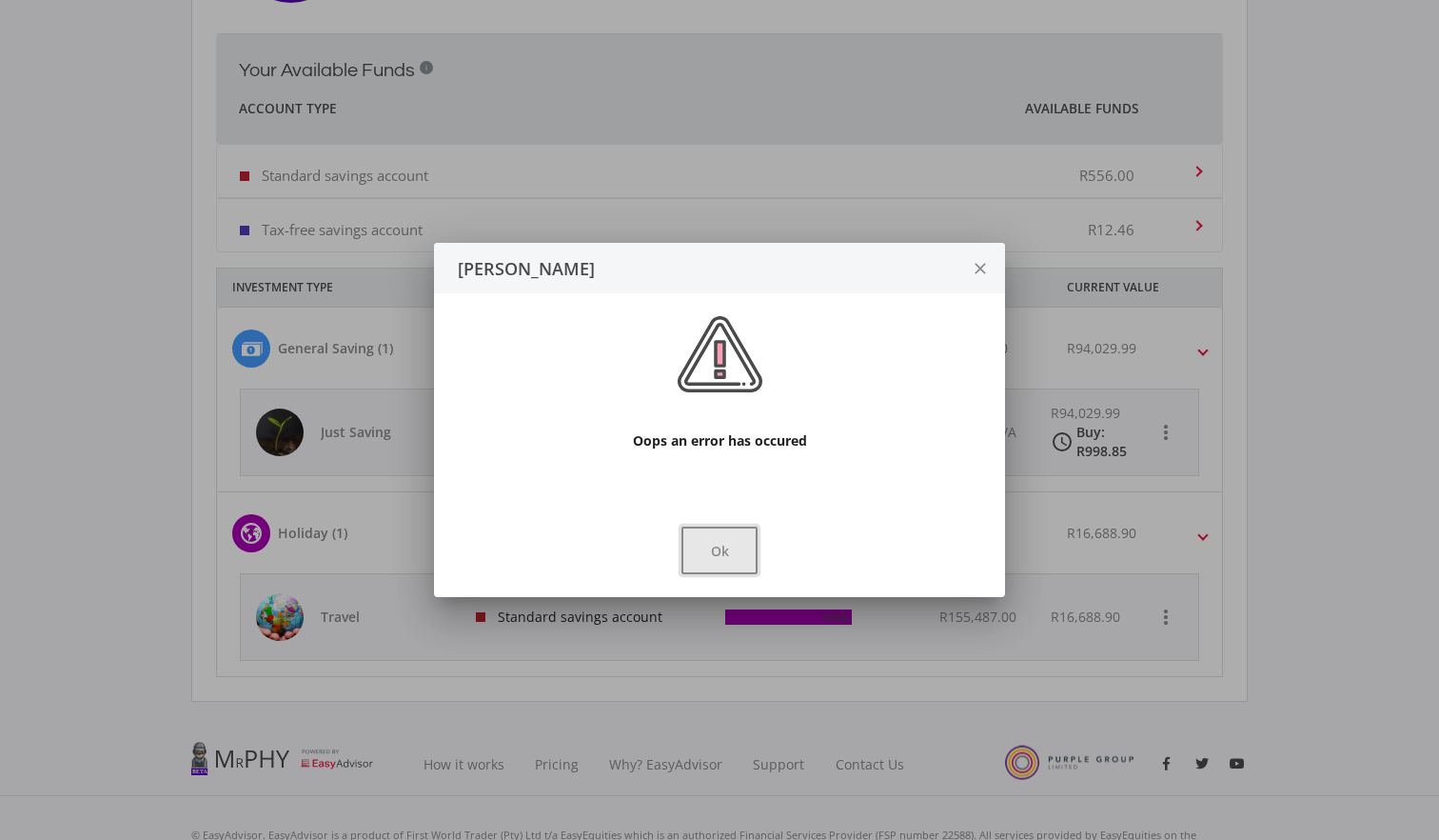
click at [718, 550] on button "Ok" at bounding box center [720, 550] width 76 height 48
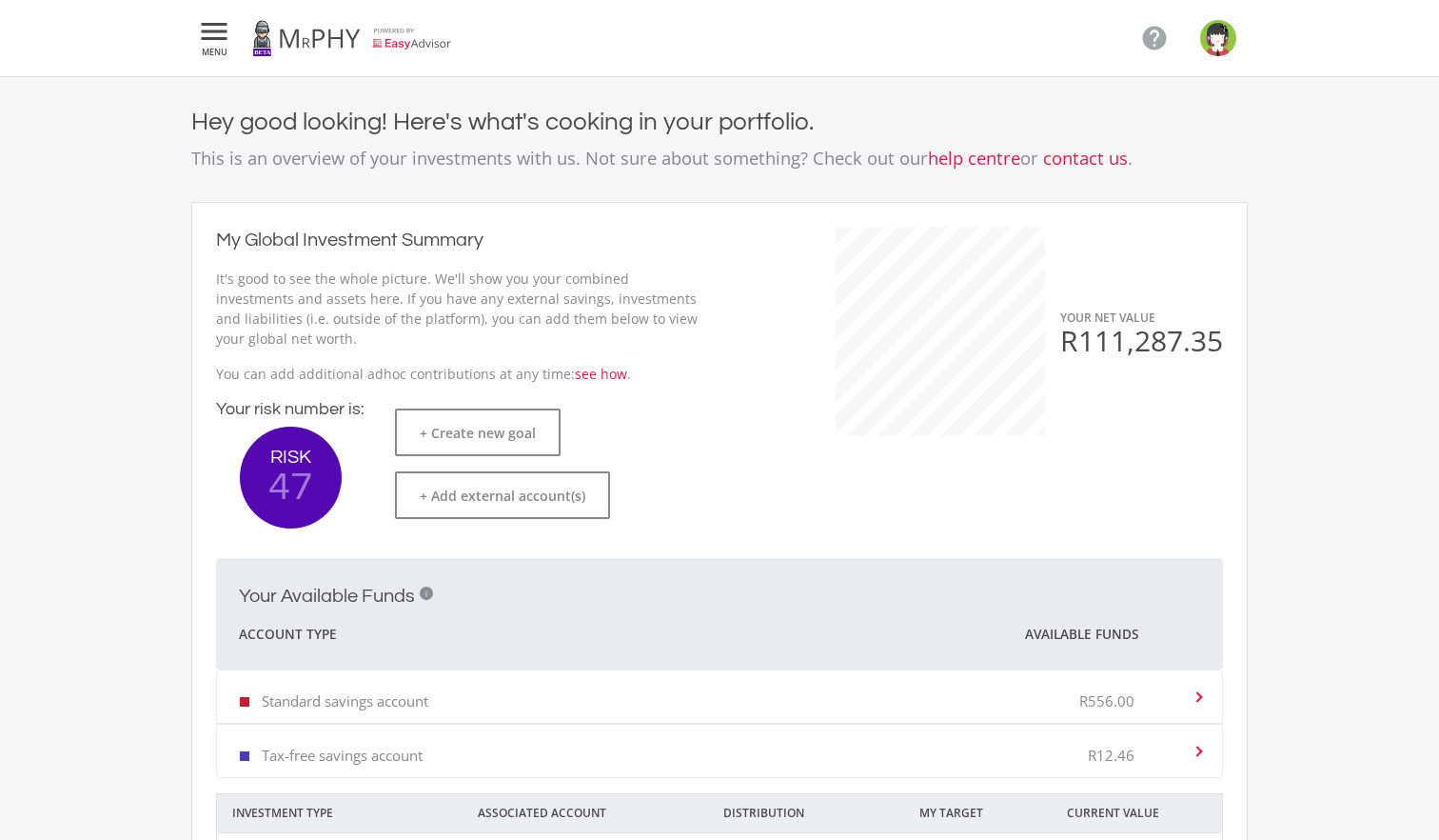
click at [214, 40] on icon "" at bounding box center [214, 31] width 34 height 23
